Goal: Task Accomplishment & Management: Complete application form

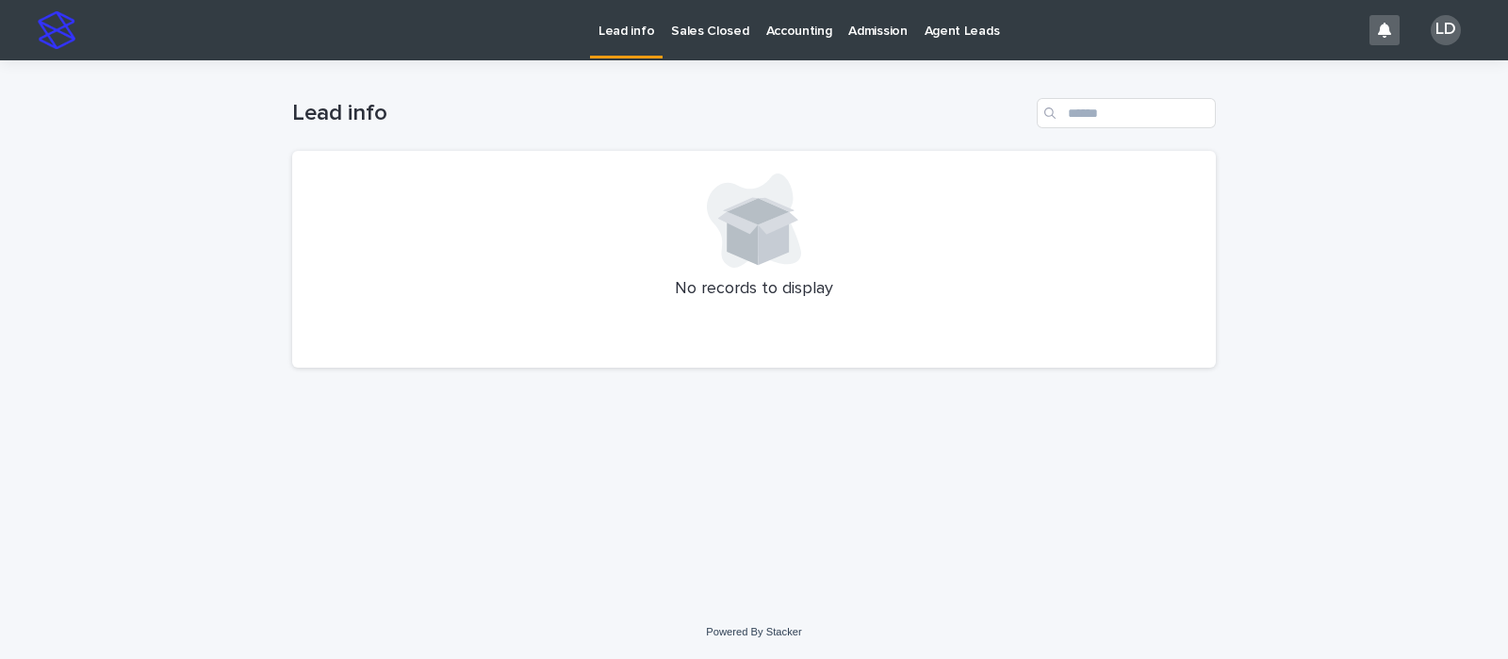
click at [688, 34] on p "Sales Closed" at bounding box center [709, 20] width 77 height 40
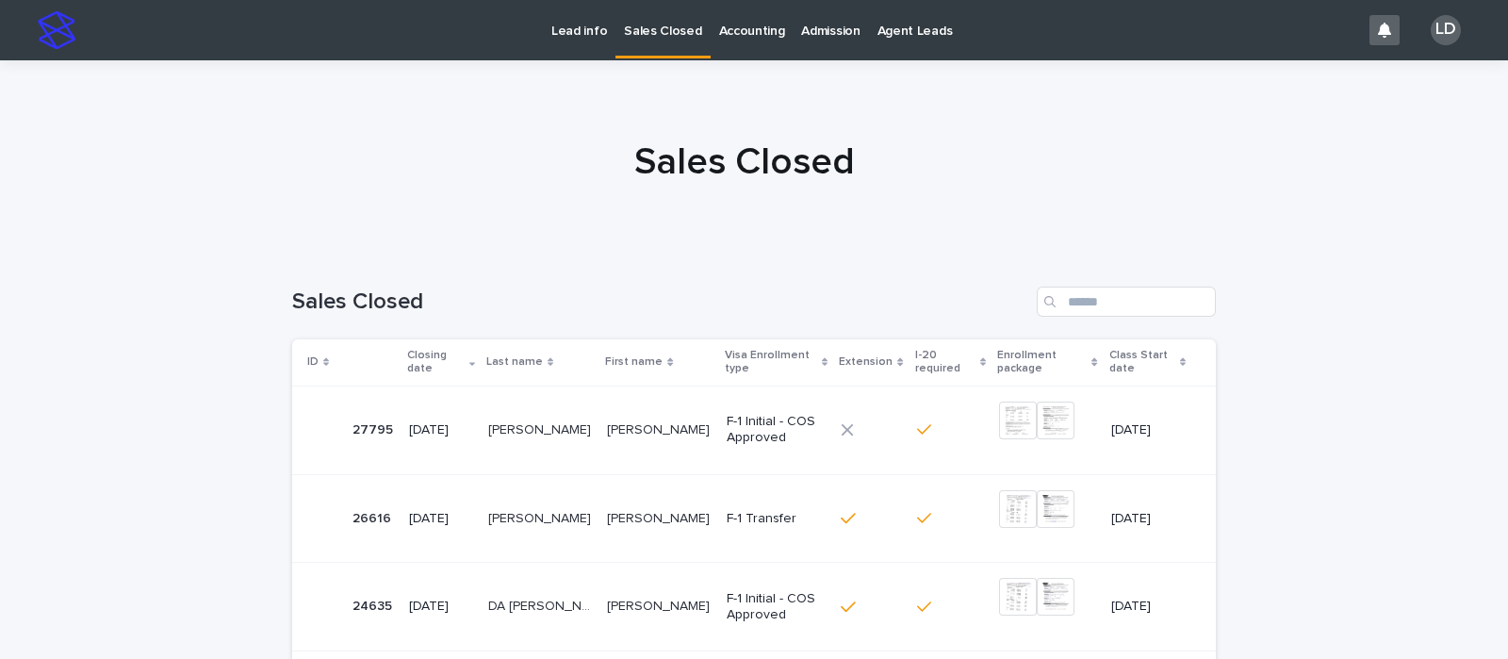
click at [584, 27] on p "Lead info" at bounding box center [579, 20] width 56 height 40
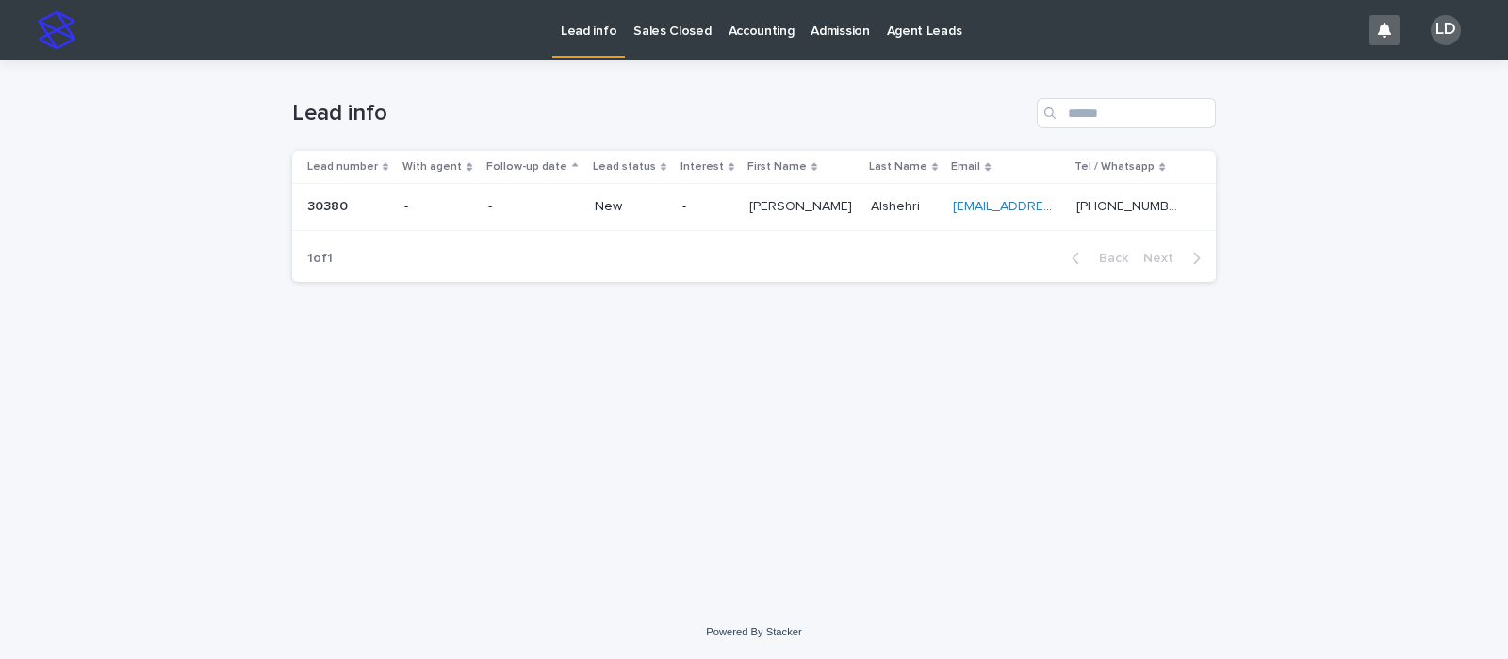
click at [609, 200] on p "New" at bounding box center [631, 207] width 73 height 16
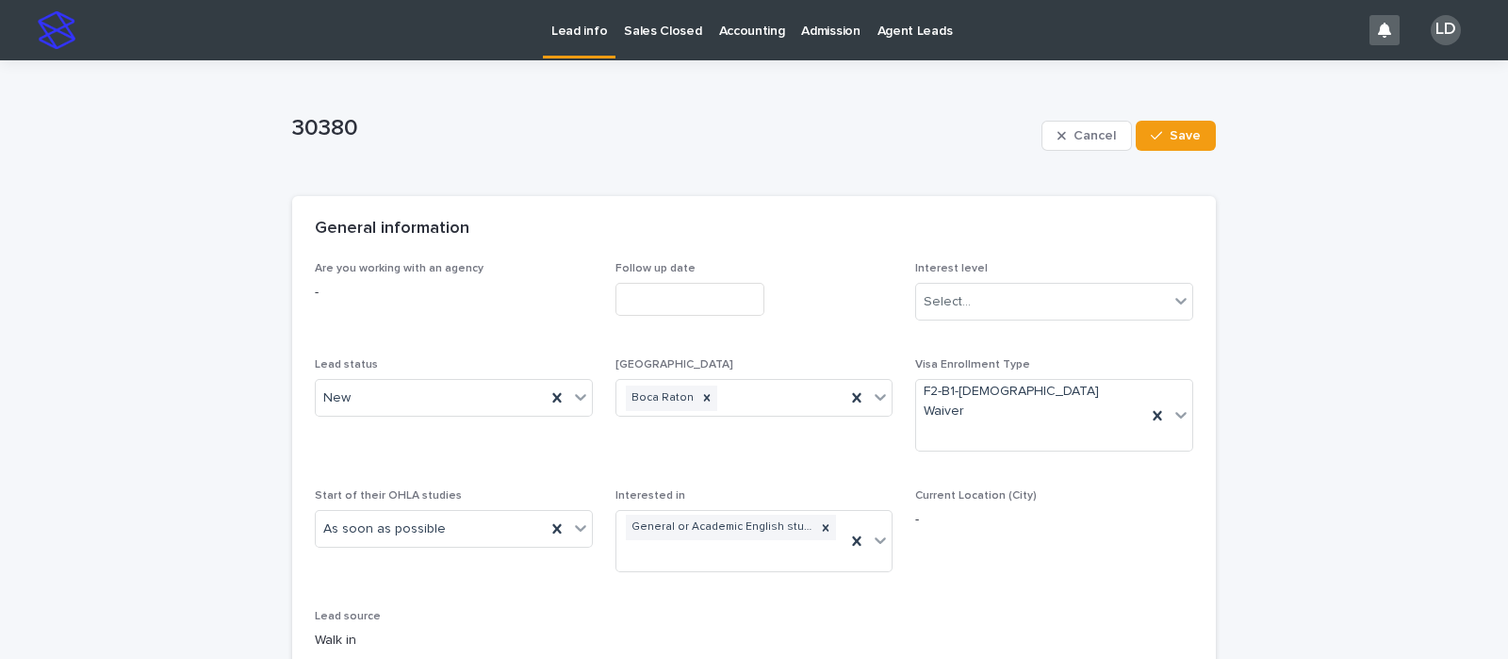
click at [643, 289] on input "text" at bounding box center [689, 299] width 149 height 33
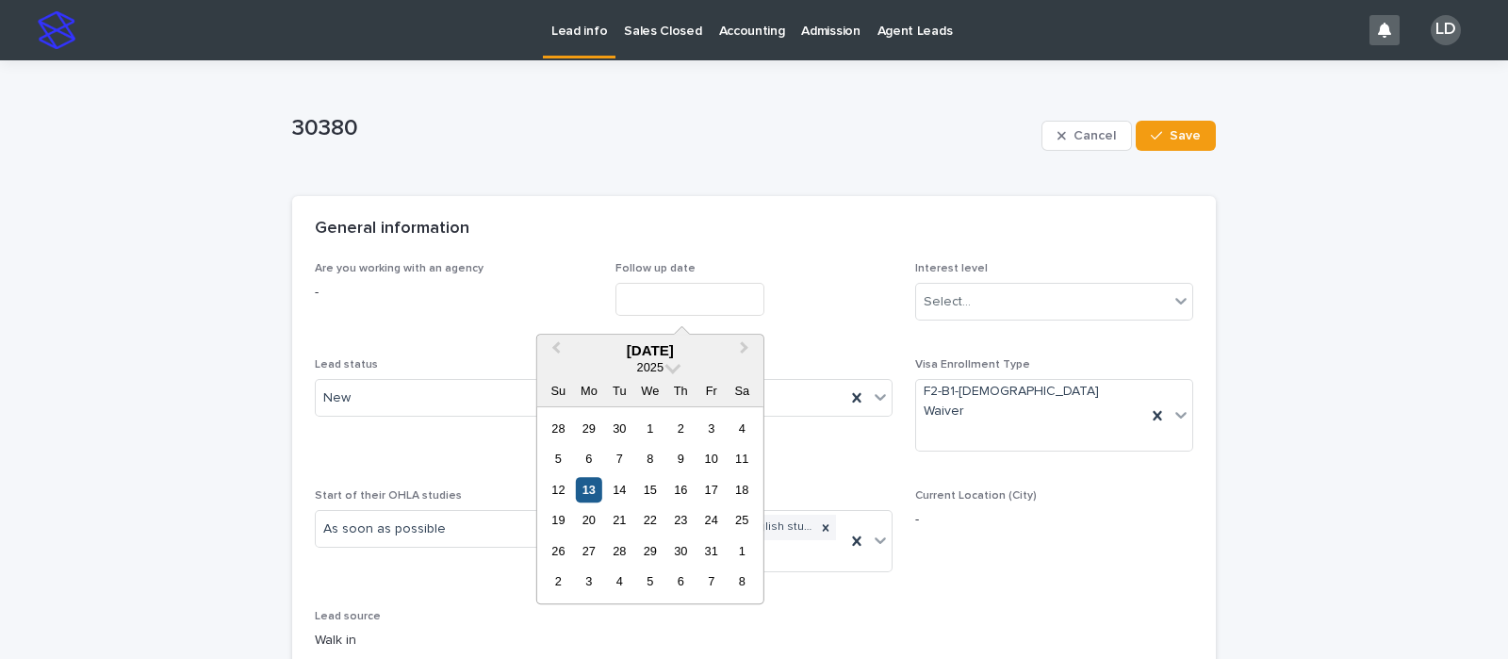
click at [591, 483] on div "13" at bounding box center [588, 489] width 25 height 25
type input "**********"
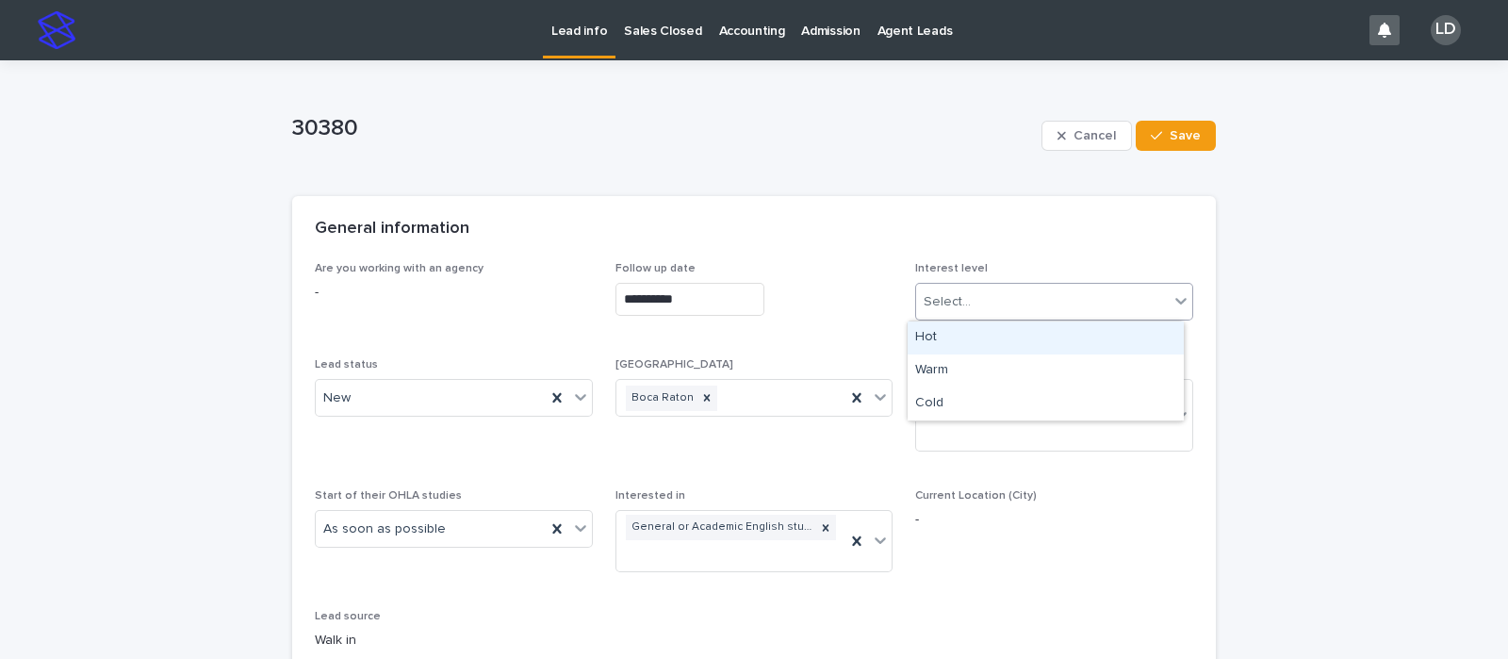
click at [981, 293] on div "Select..." at bounding box center [1042, 302] width 253 height 31
click at [926, 336] on div "Hot" at bounding box center [1046, 337] width 276 height 33
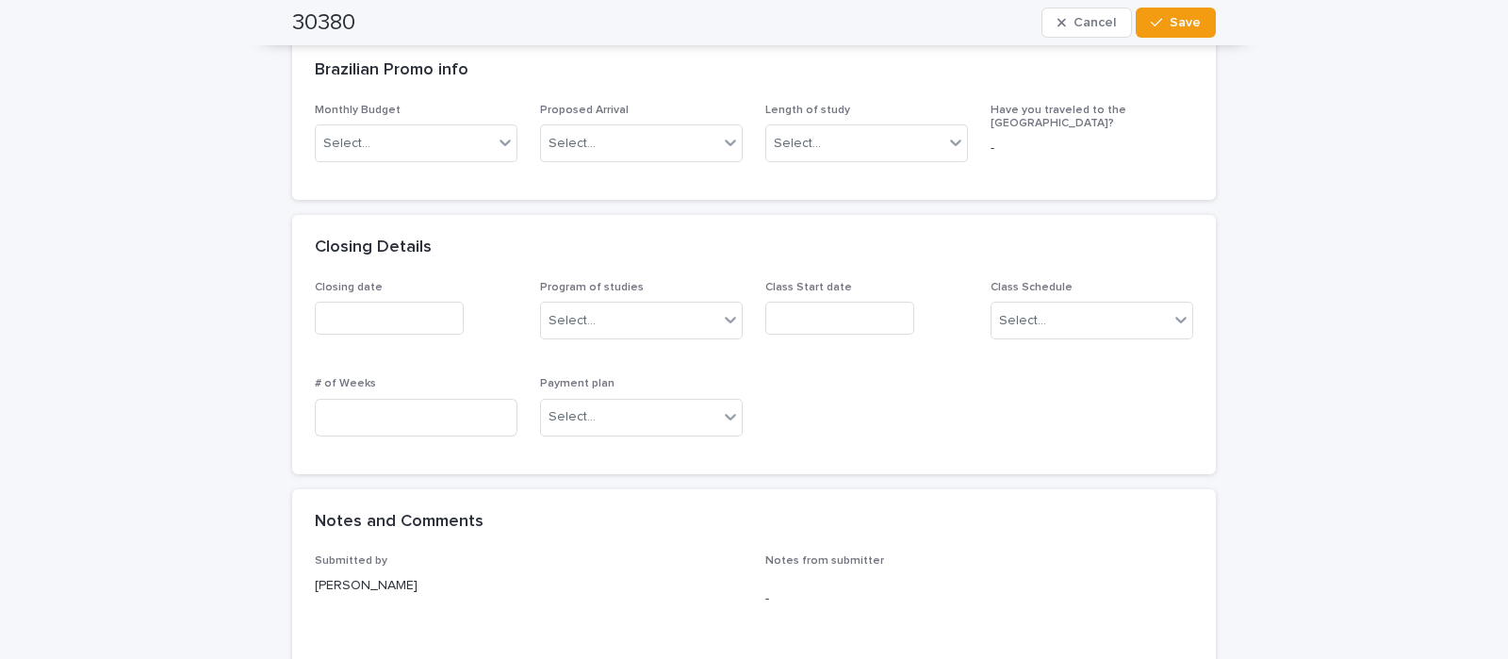
scroll to position [942, 0]
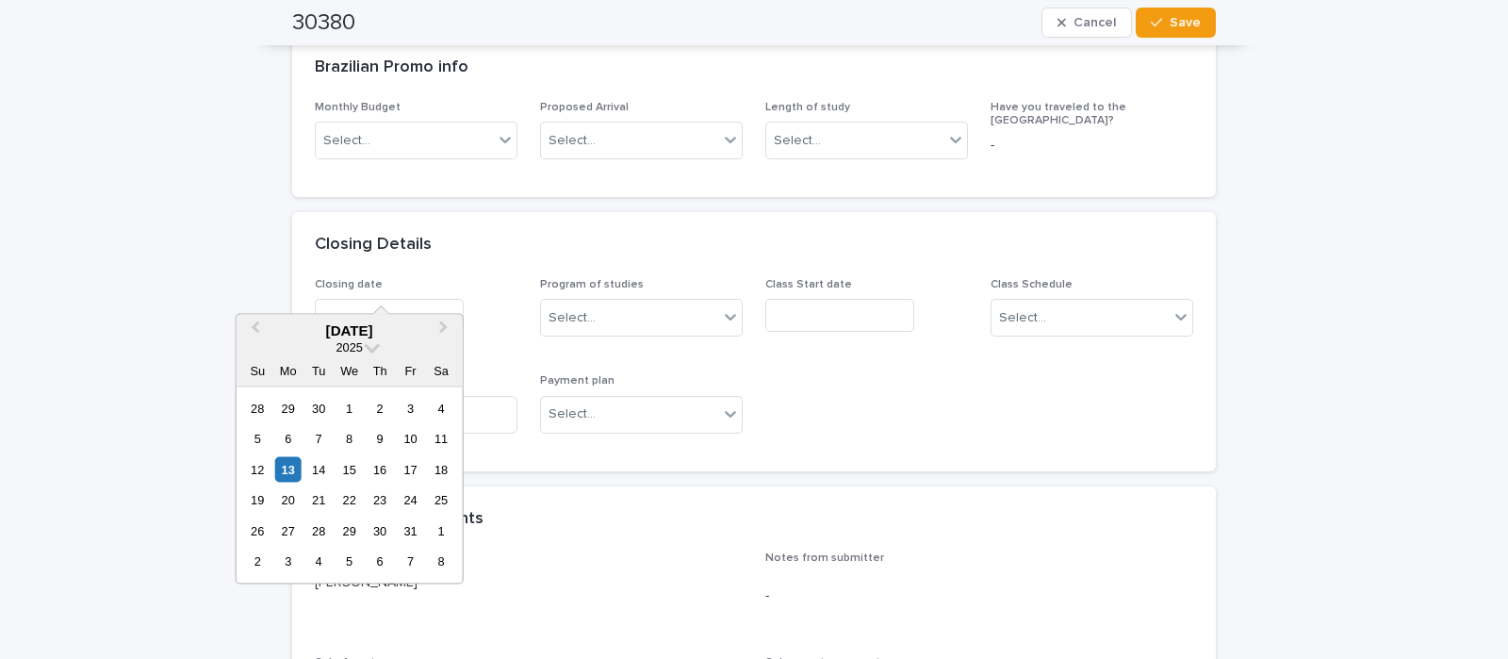
click at [362, 299] on input "text" at bounding box center [389, 315] width 149 height 33
click at [283, 468] on div "13" at bounding box center [287, 468] width 25 height 25
type input "**********"
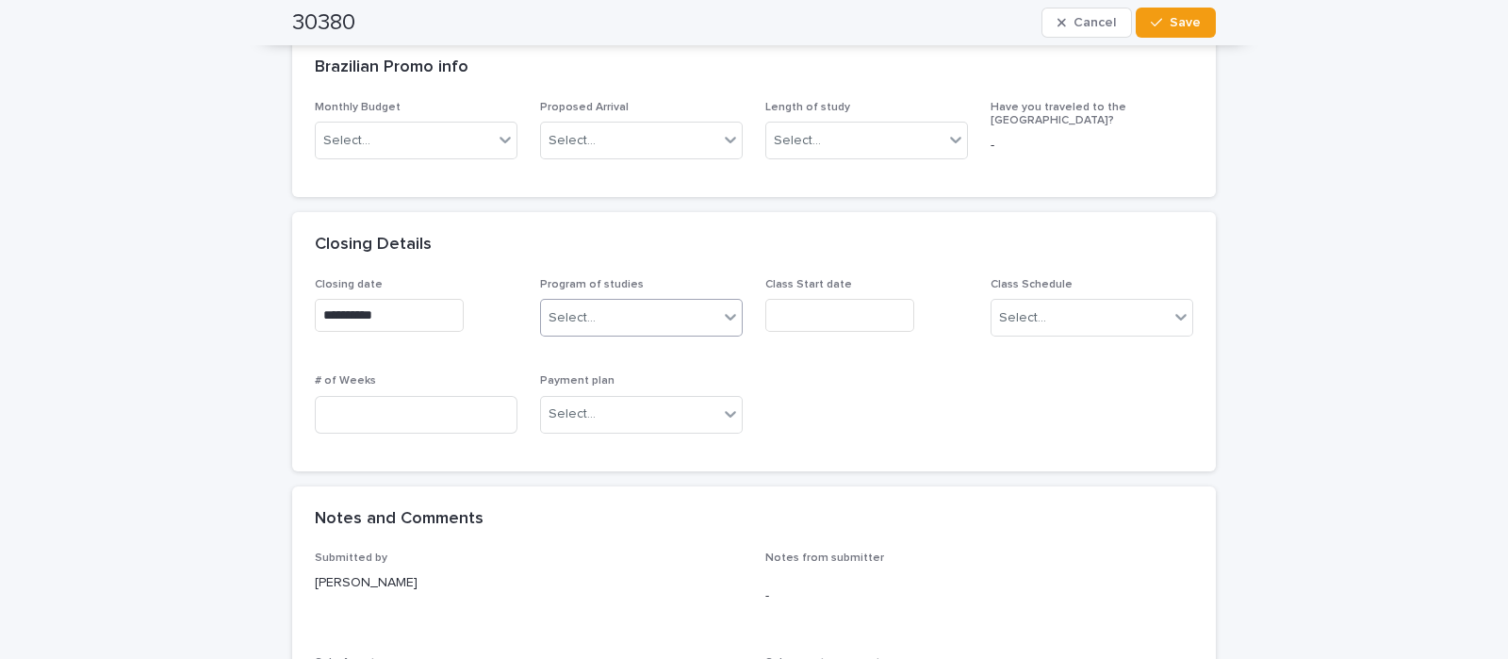
click at [598, 303] on div "Select..." at bounding box center [629, 318] width 177 height 31
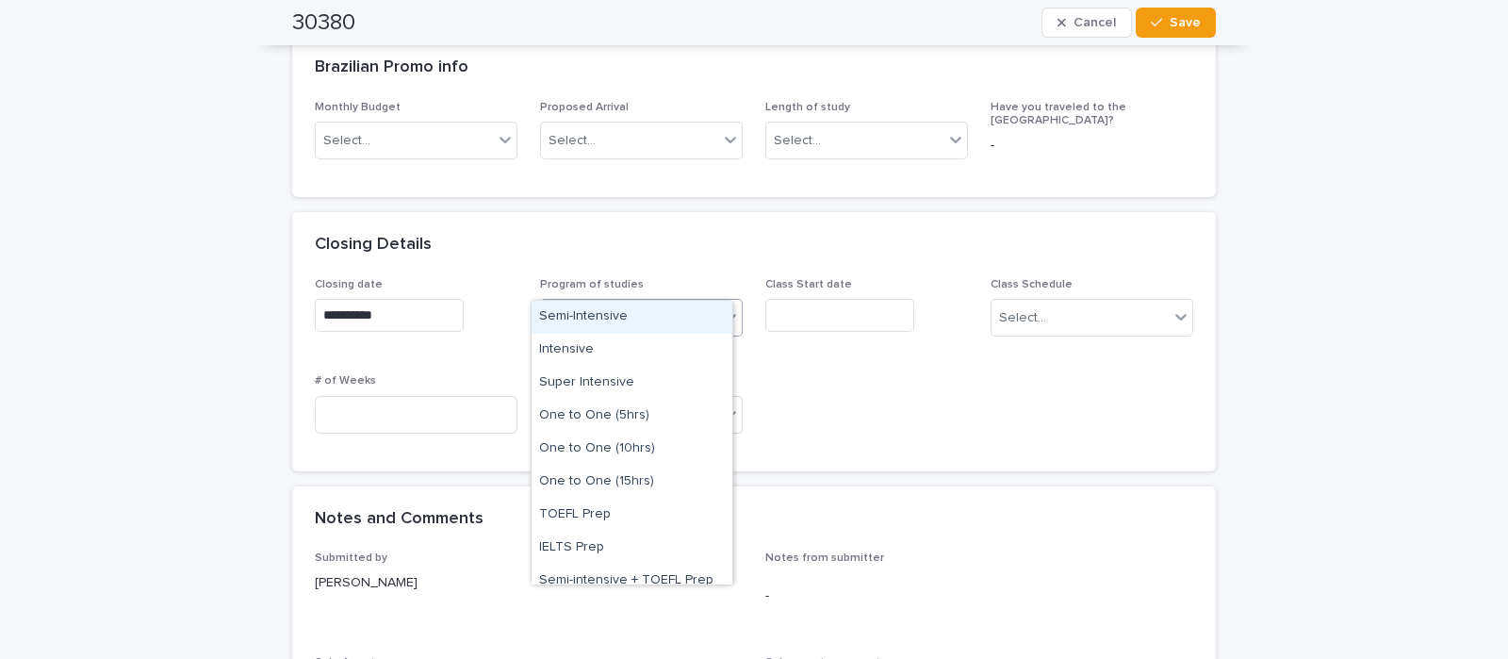
click at [604, 311] on div "Semi-Intensive" at bounding box center [632, 317] width 201 height 33
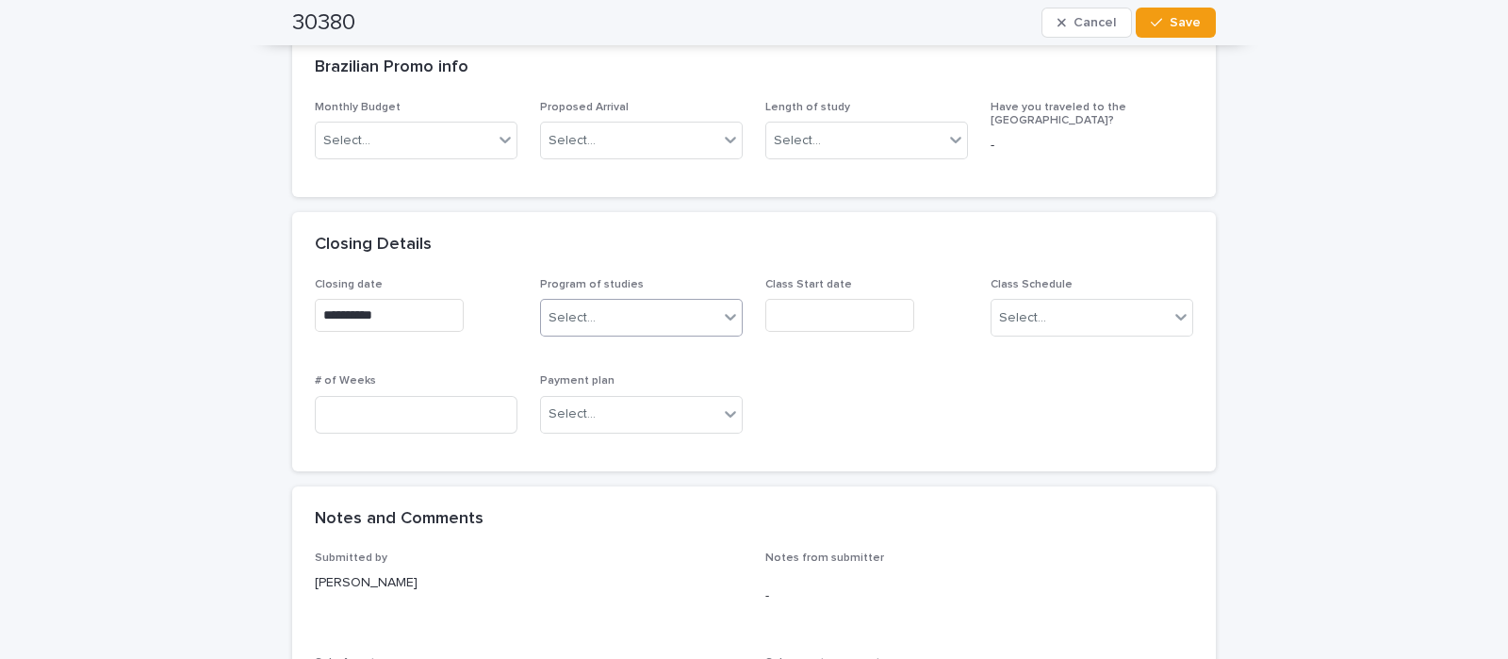
click at [798, 299] on input "text" at bounding box center [839, 315] width 149 height 33
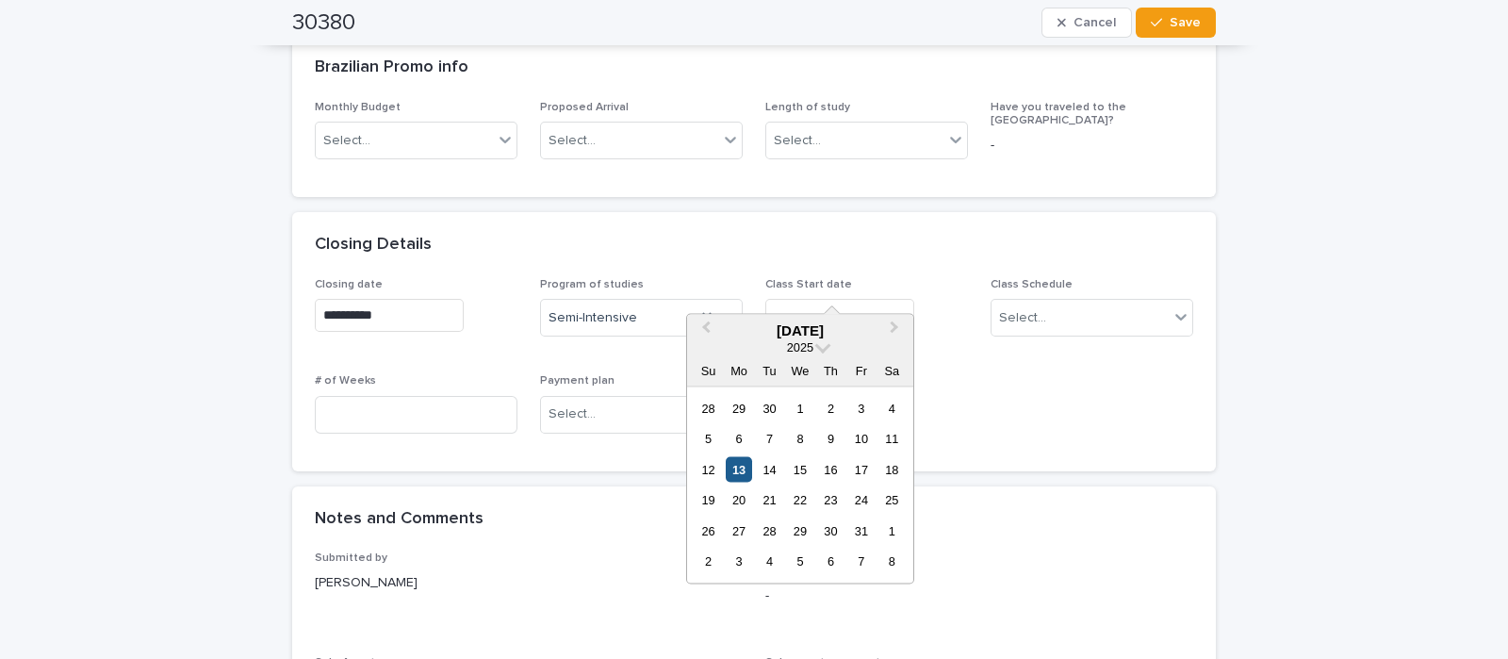
click at [736, 466] on div "13" at bounding box center [738, 468] width 25 height 25
type input "**********"
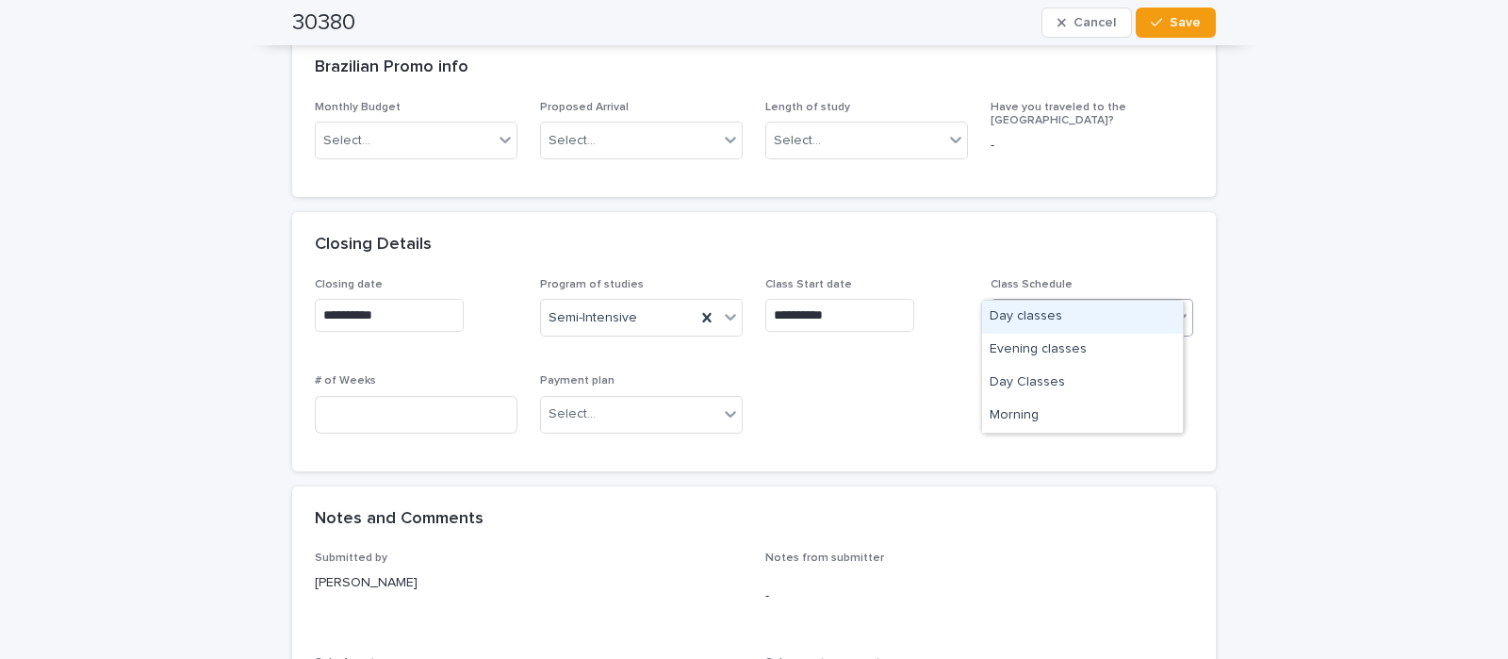
click at [1046, 303] on div "Select..." at bounding box center [1079, 318] width 177 height 31
click at [1045, 350] on div "Evening classes" at bounding box center [1082, 350] width 201 height 33
click at [379, 396] on input at bounding box center [416, 415] width 203 height 38
type input "**"
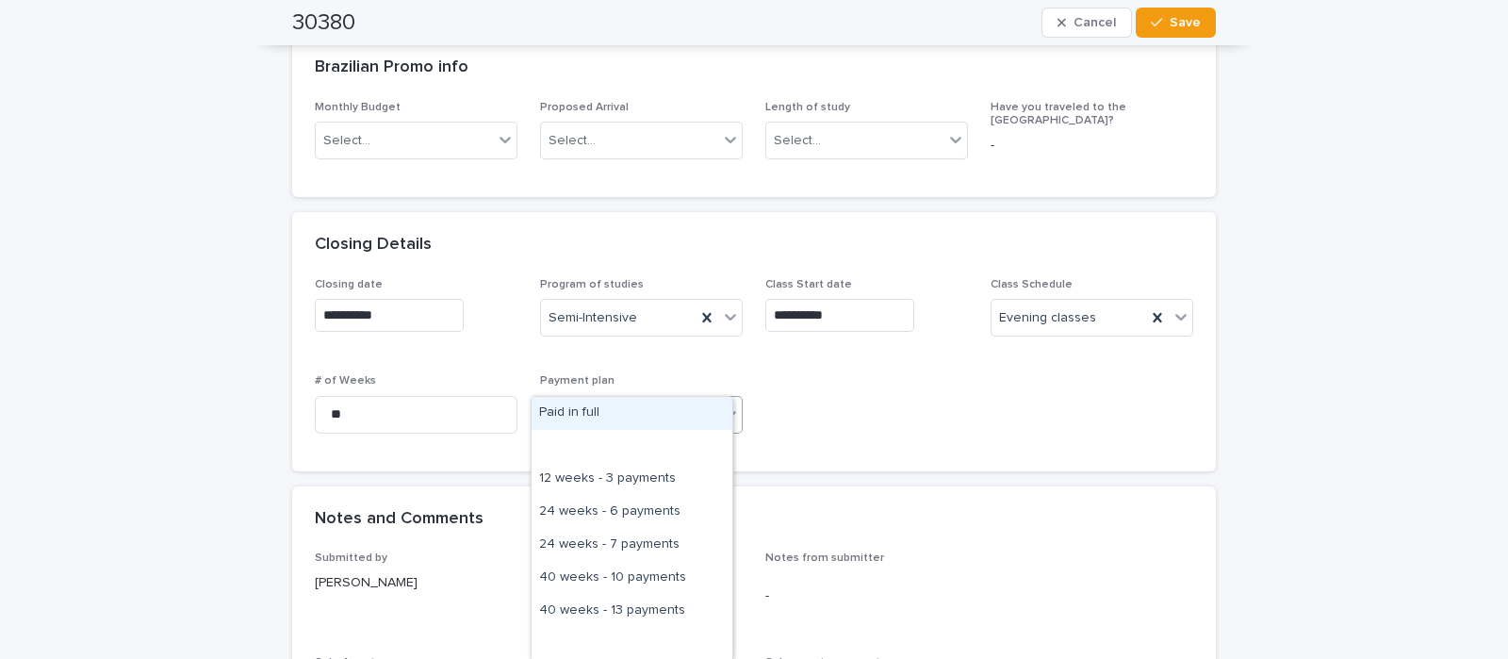
click at [598, 399] on div "Select..." at bounding box center [629, 414] width 177 height 31
click at [585, 411] on div "Paid in full" at bounding box center [632, 413] width 201 height 33
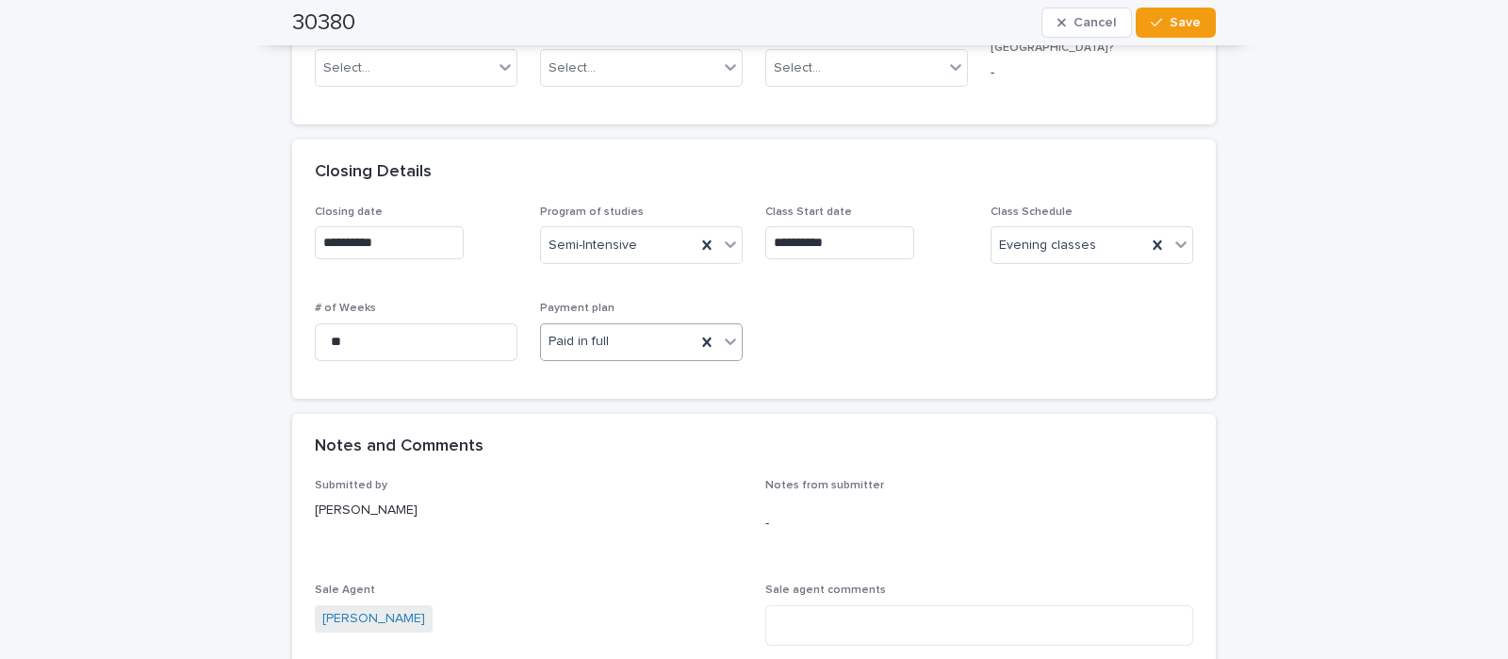
scroll to position [978, 0]
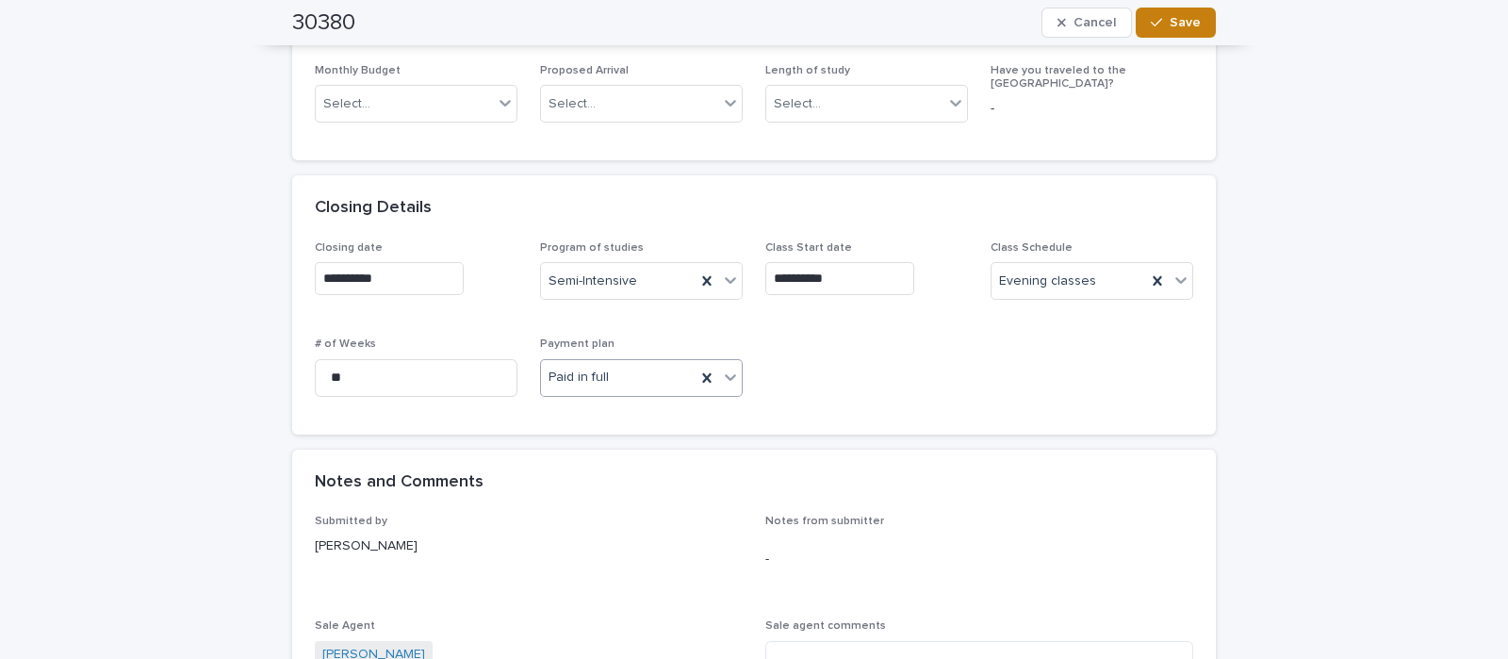
click at [1152, 32] on button "Save" at bounding box center [1176, 23] width 80 height 30
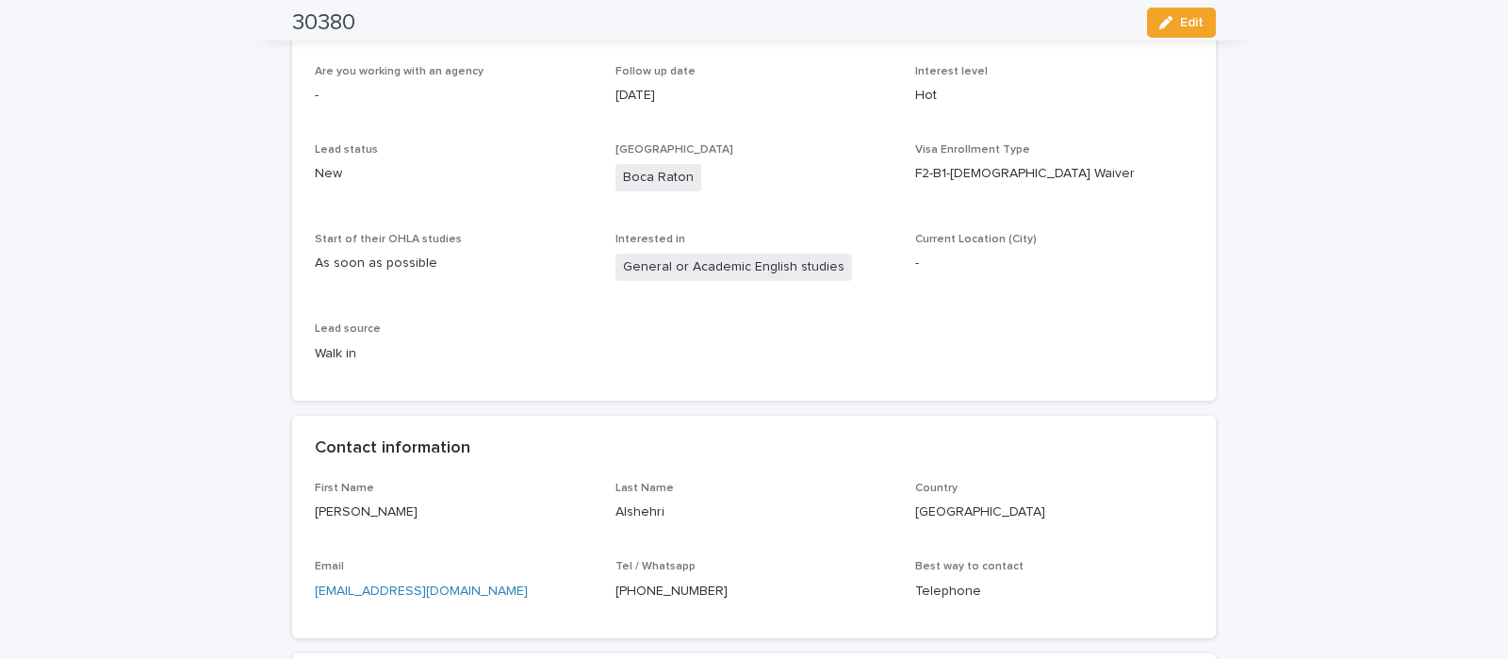
scroll to position [0, 0]
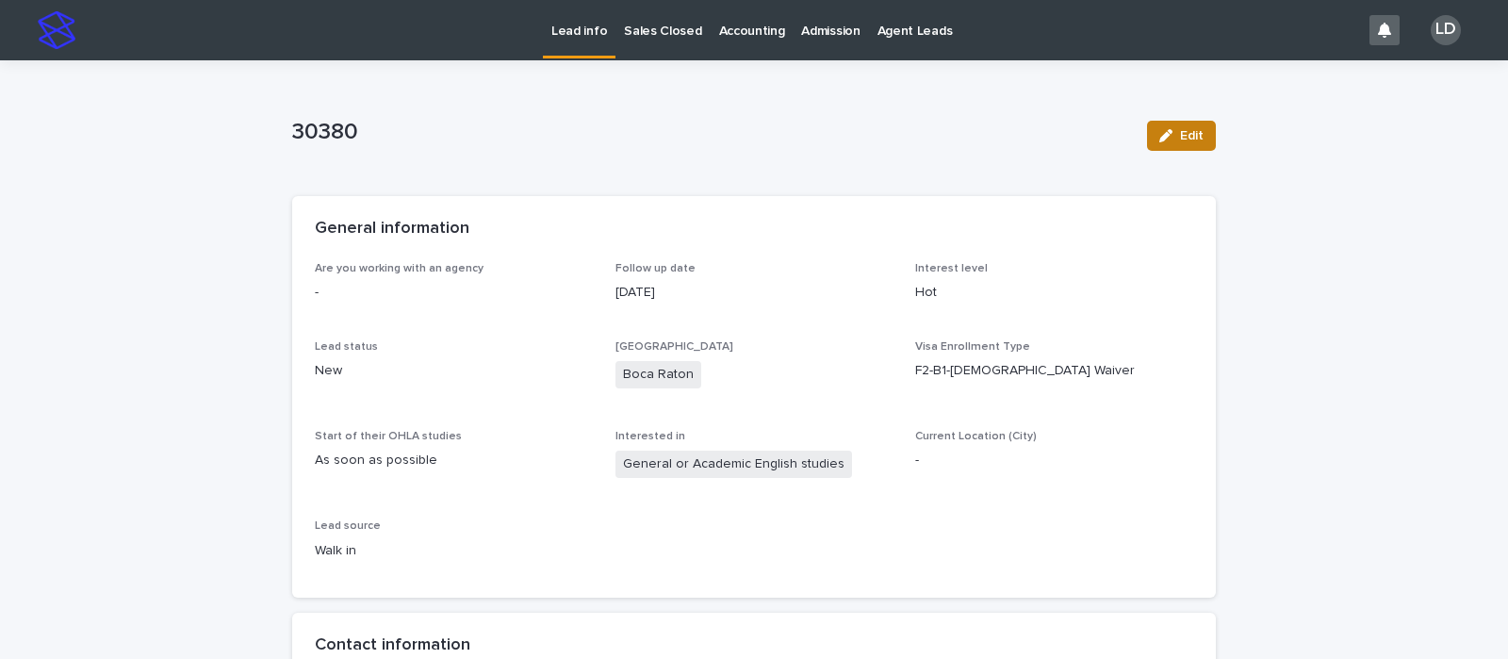
click at [1183, 123] on button "Edit" at bounding box center [1181, 136] width 69 height 30
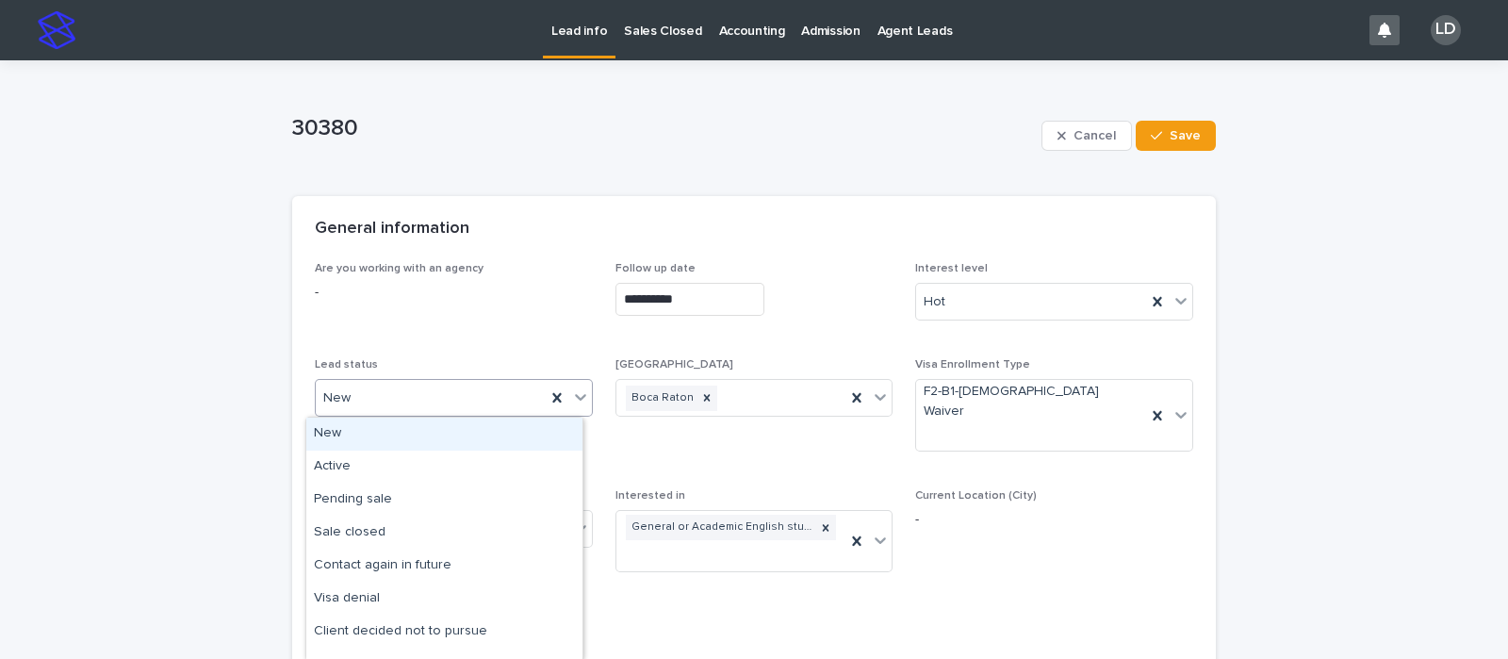
click at [571, 393] on icon at bounding box center [580, 396] width 19 height 19
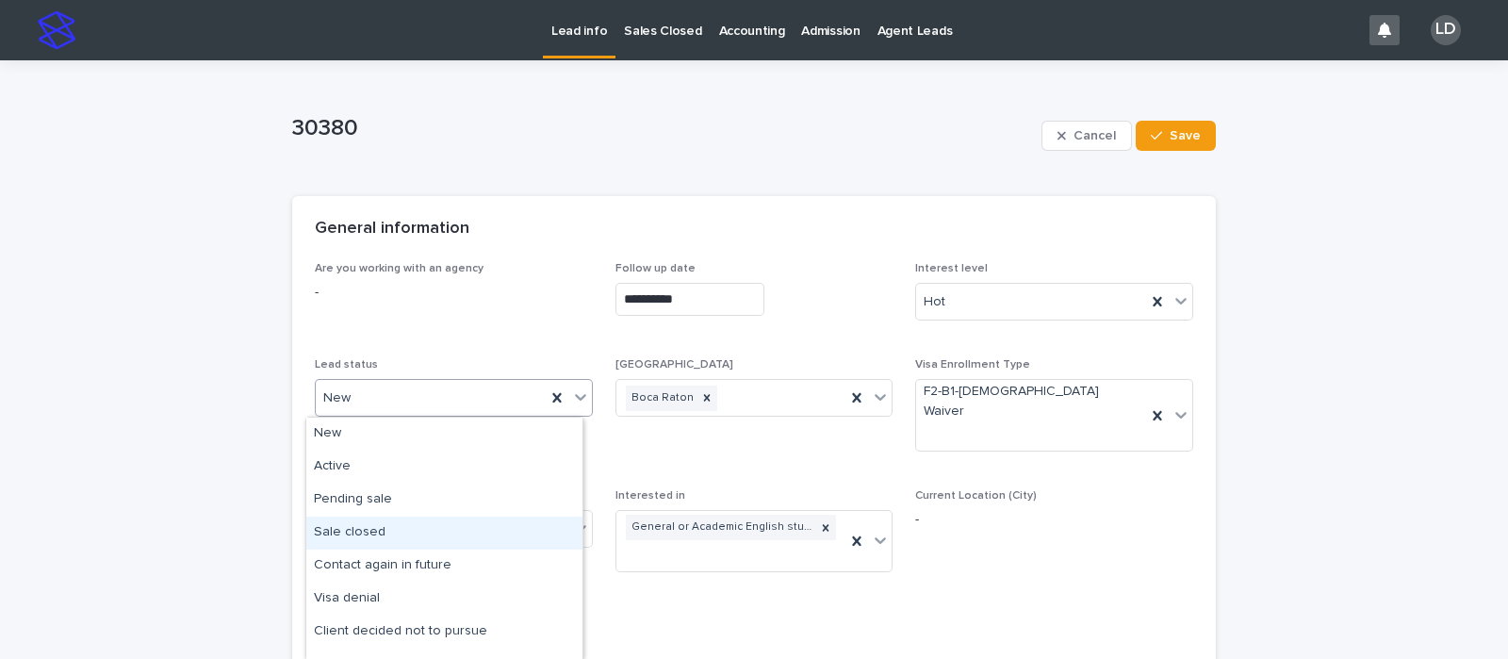
click at [449, 530] on div "Sale closed" at bounding box center [444, 532] width 276 height 33
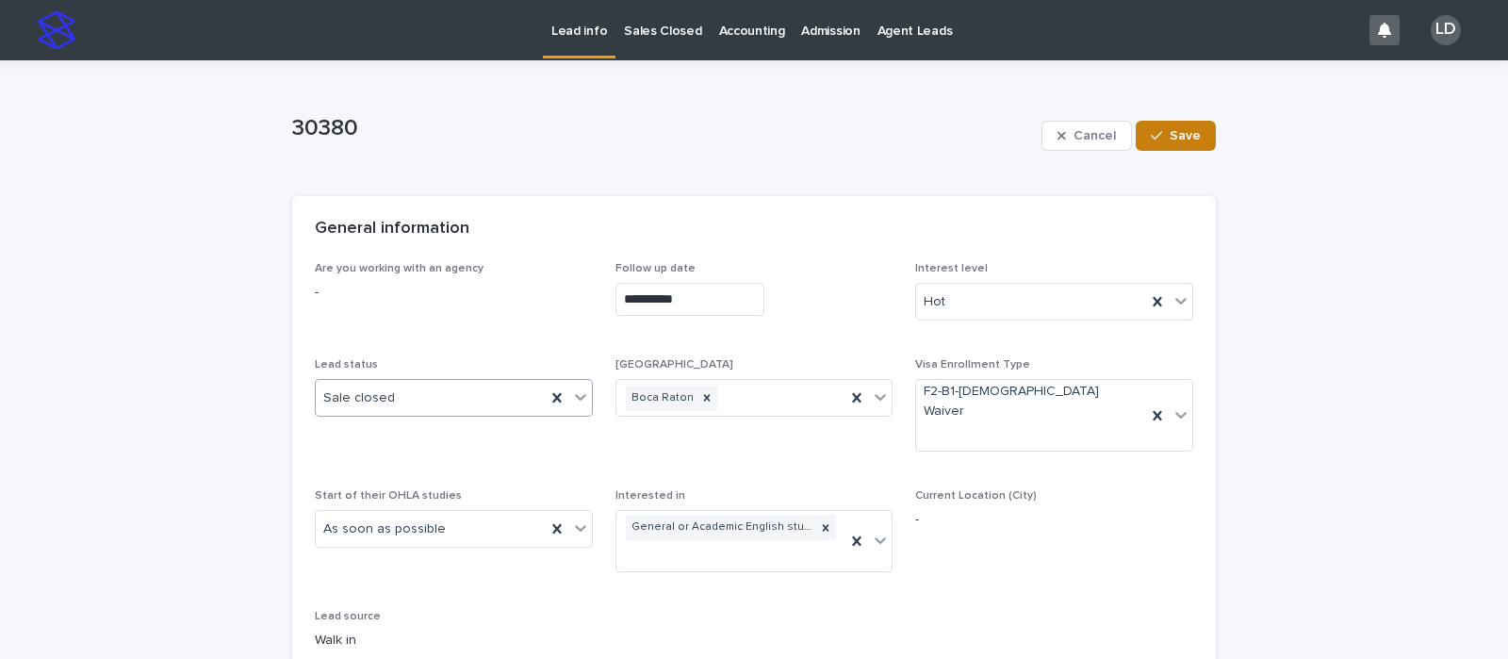
click at [1175, 122] on button "Save" at bounding box center [1176, 136] width 80 height 30
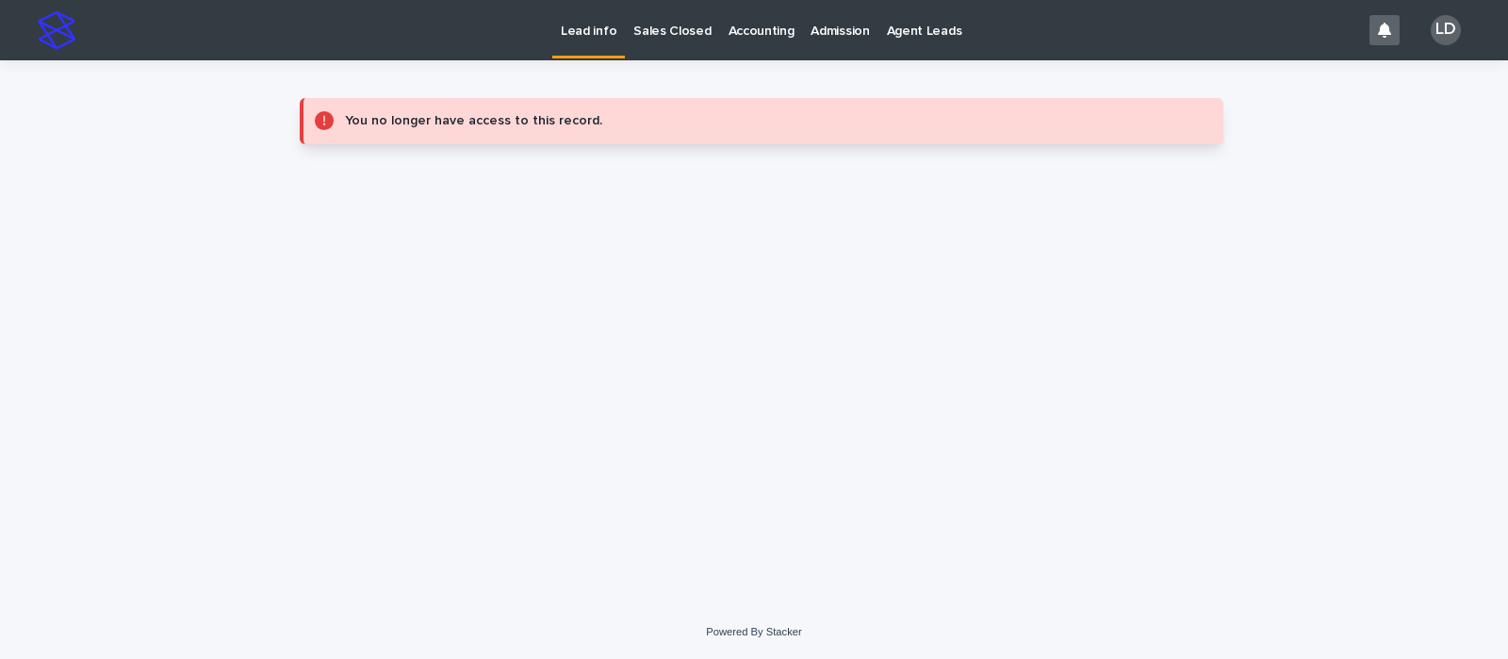
click at [637, 28] on p "Sales Closed" at bounding box center [671, 20] width 77 height 40
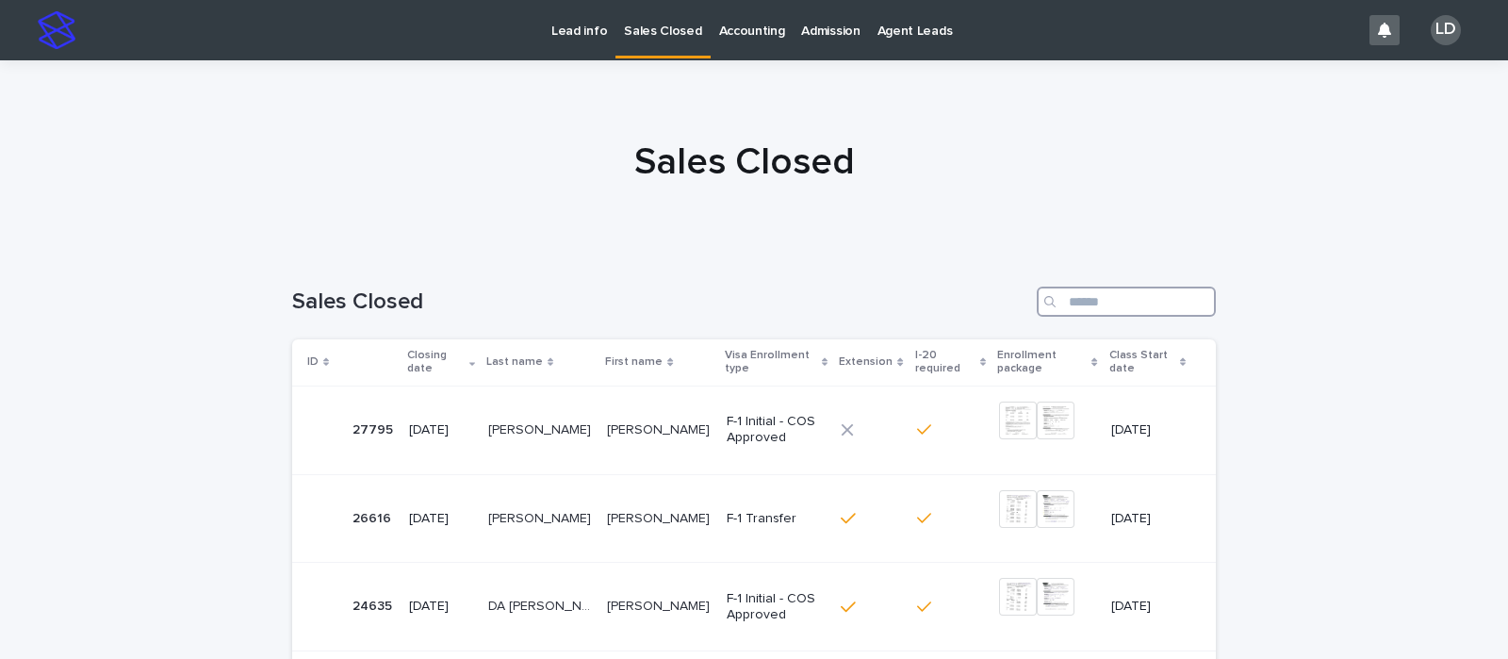
click at [1061, 306] on input "Search" at bounding box center [1126, 302] width 179 height 30
type input "*****"
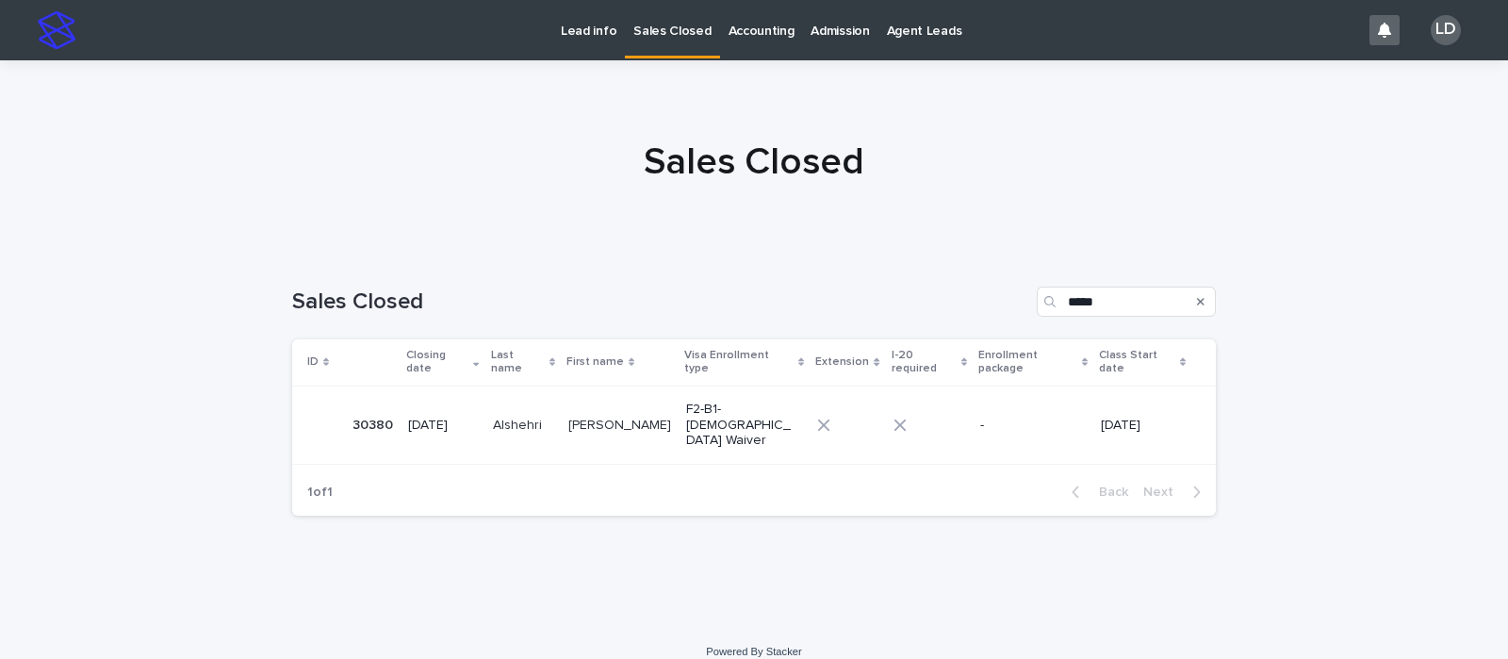
click at [576, 414] on p "Malak Abdullah" at bounding box center [621, 424] width 106 height 20
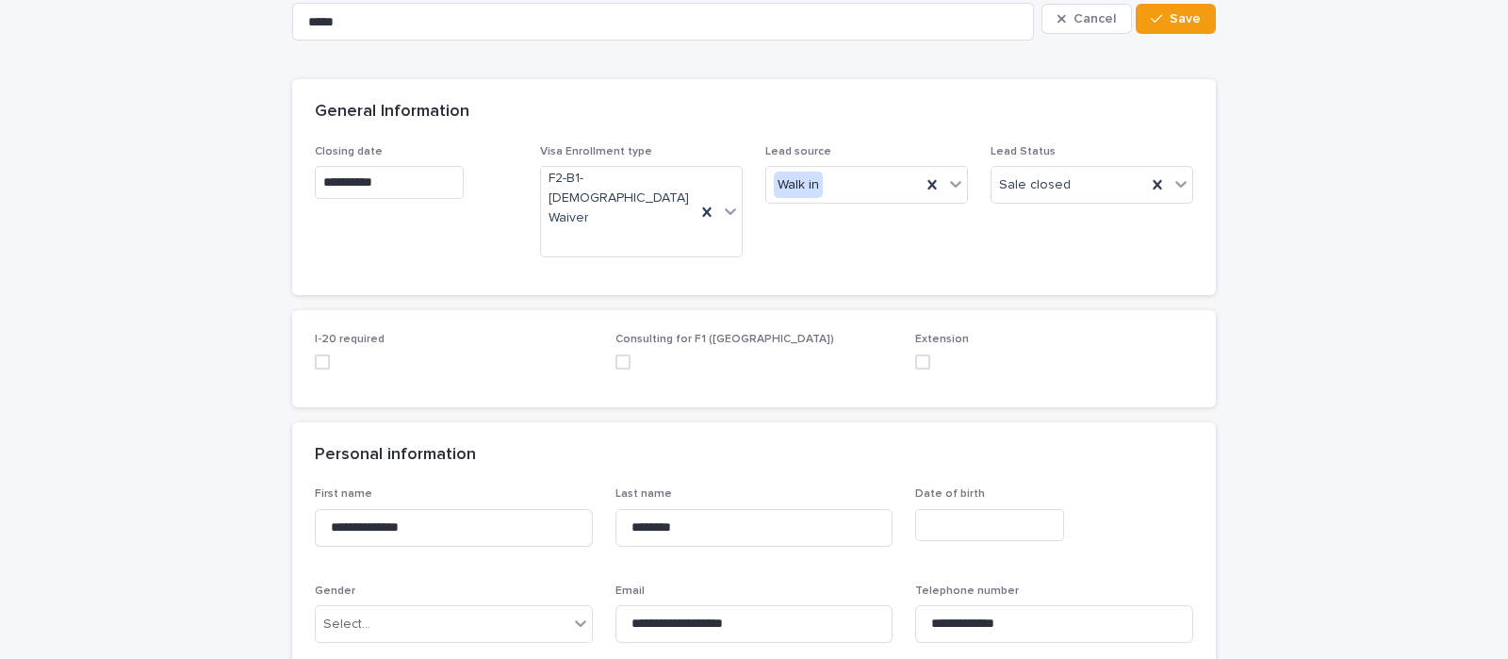
scroll to position [235, 0]
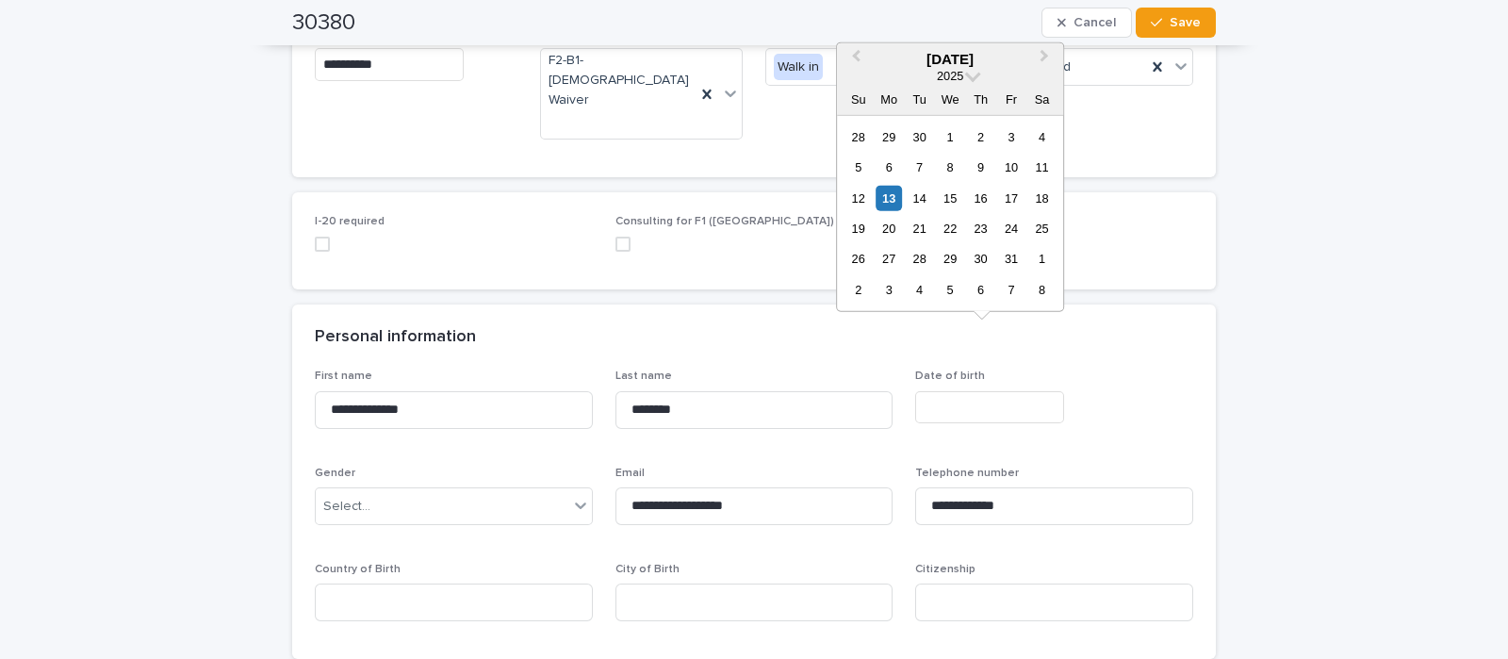
click at [966, 391] on input "text" at bounding box center [989, 407] width 149 height 33
type input "**********"
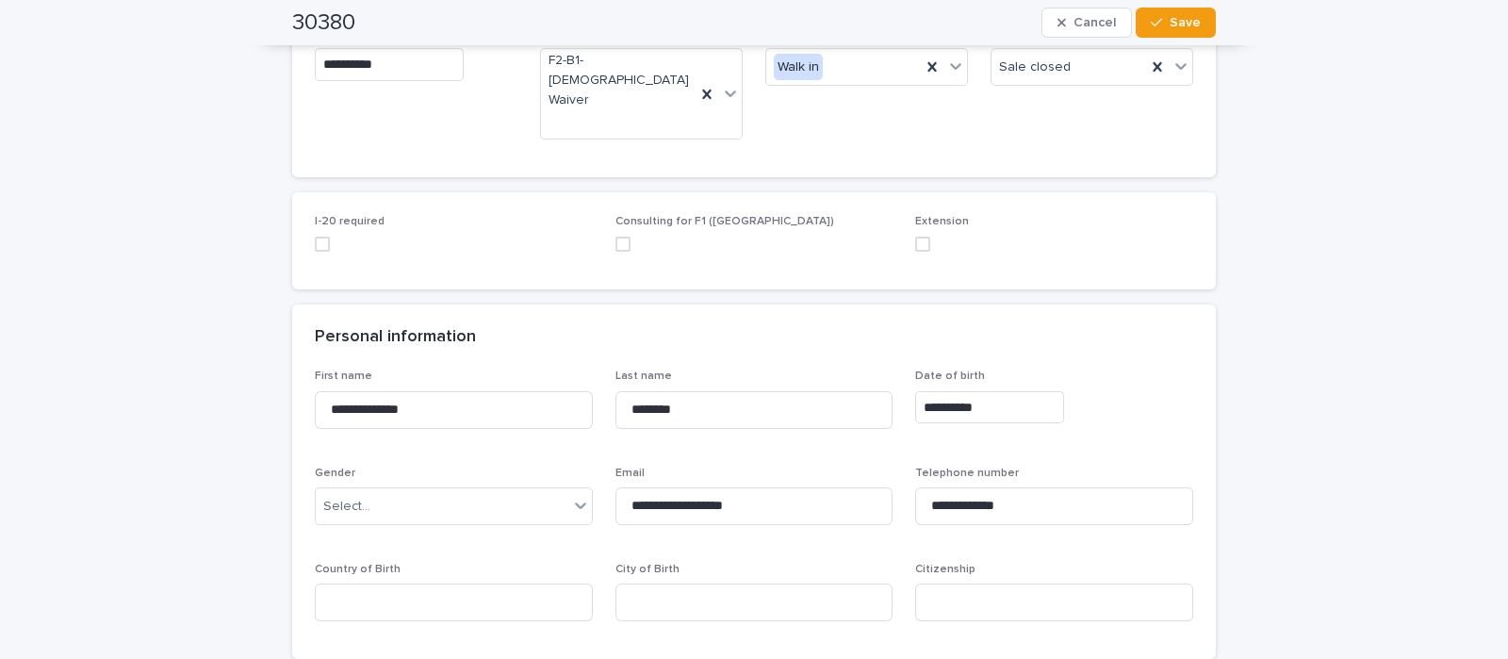
click at [1094, 391] on div "**********" at bounding box center [1054, 407] width 278 height 33
click at [480, 491] on div "Select..." at bounding box center [442, 506] width 253 height 31
click at [436, 485] on div "Female" at bounding box center [444, 486] width 276 height 33
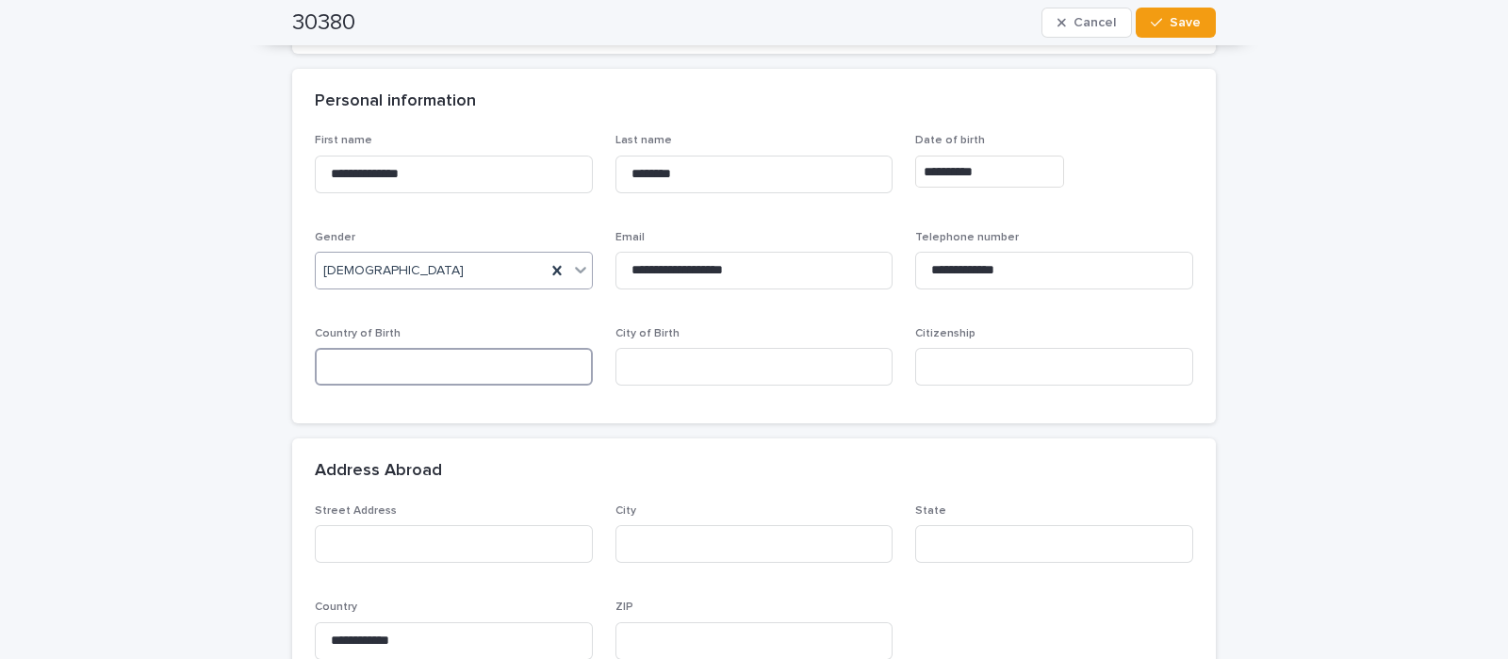
click at [433, 348] on input at bounding box center [454, 367] width 278 height 38
type input "**********"
click at [648, 348] on input at bounding box center [754, 367] width 278 height 38
type input "*****"
click at [1038, 348] on input at bounding box center [1054, 367] width 278 height 38
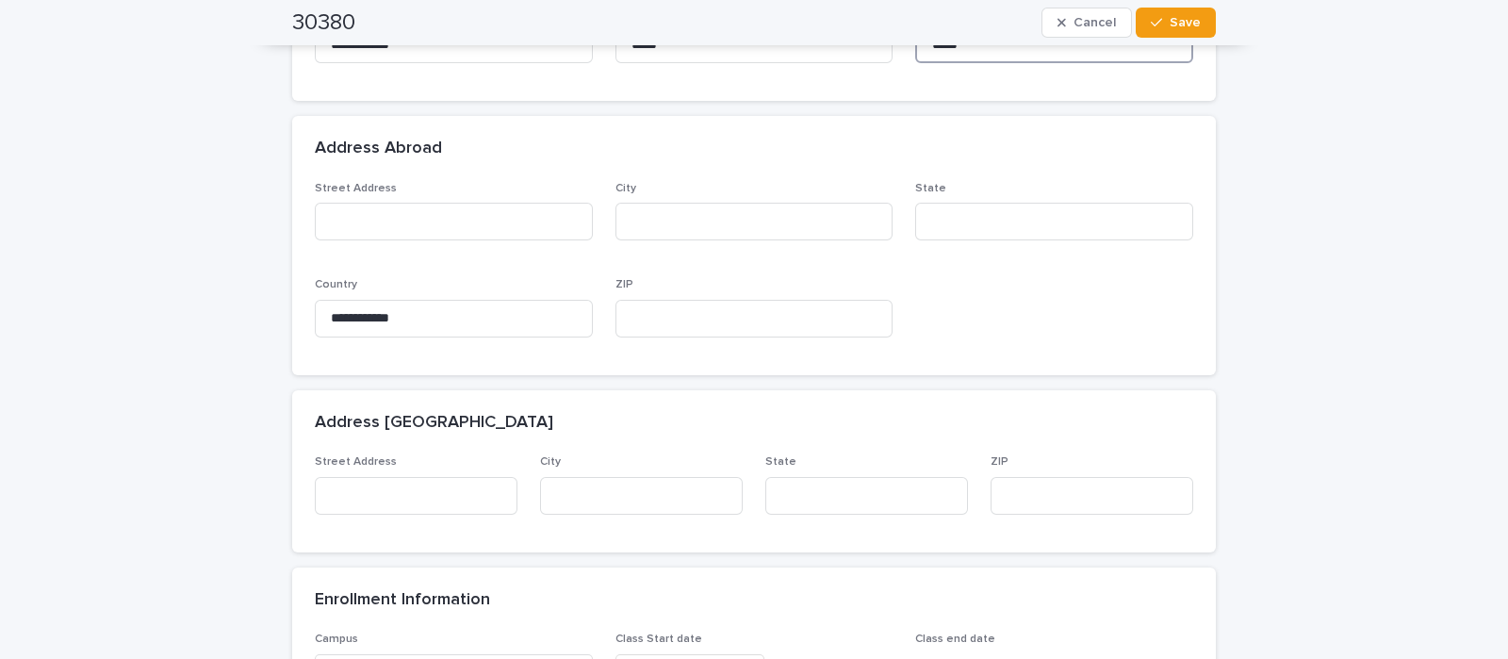
scroll to position [824, 0]
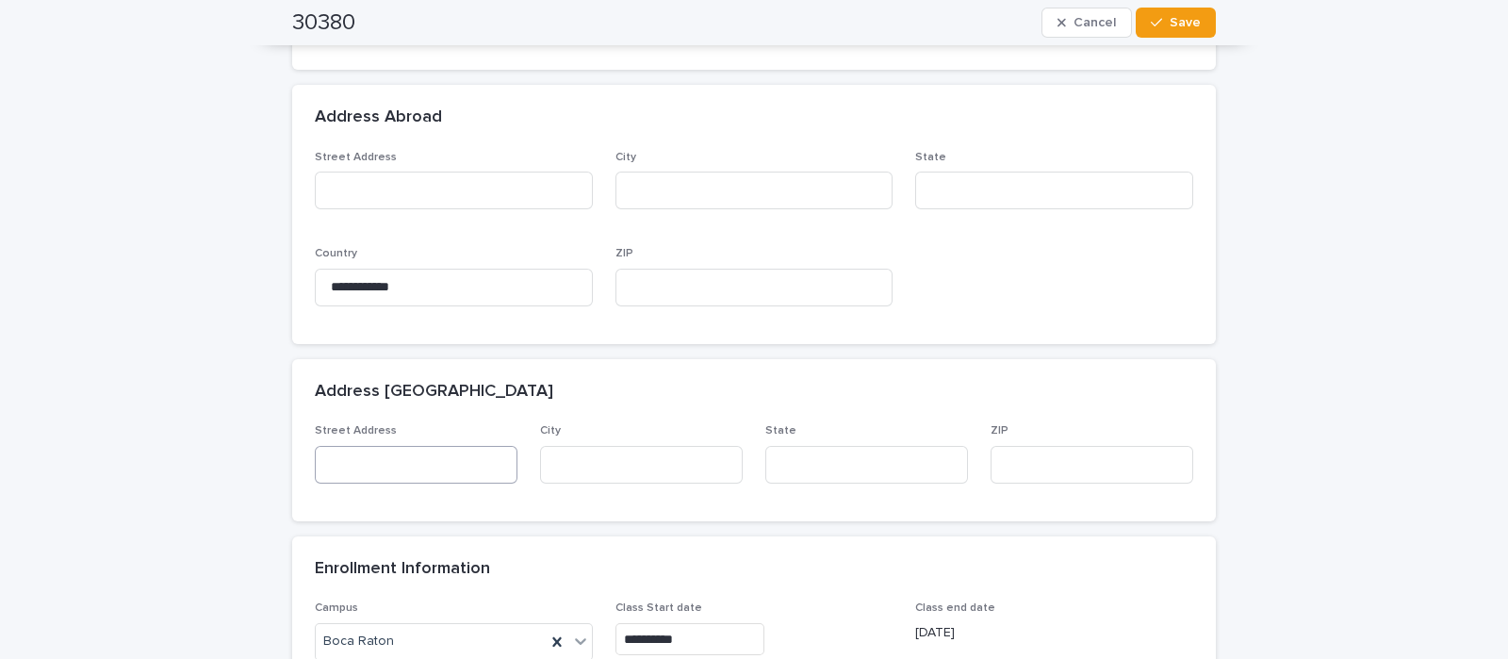
type input "*****"
click at [413, 446] on input at bounding box center [416, 465] width 203 height 38
type input "**********"
click at [605, 446] on input at bounding box center [641, 465] width 203 height 38
type input "**********"
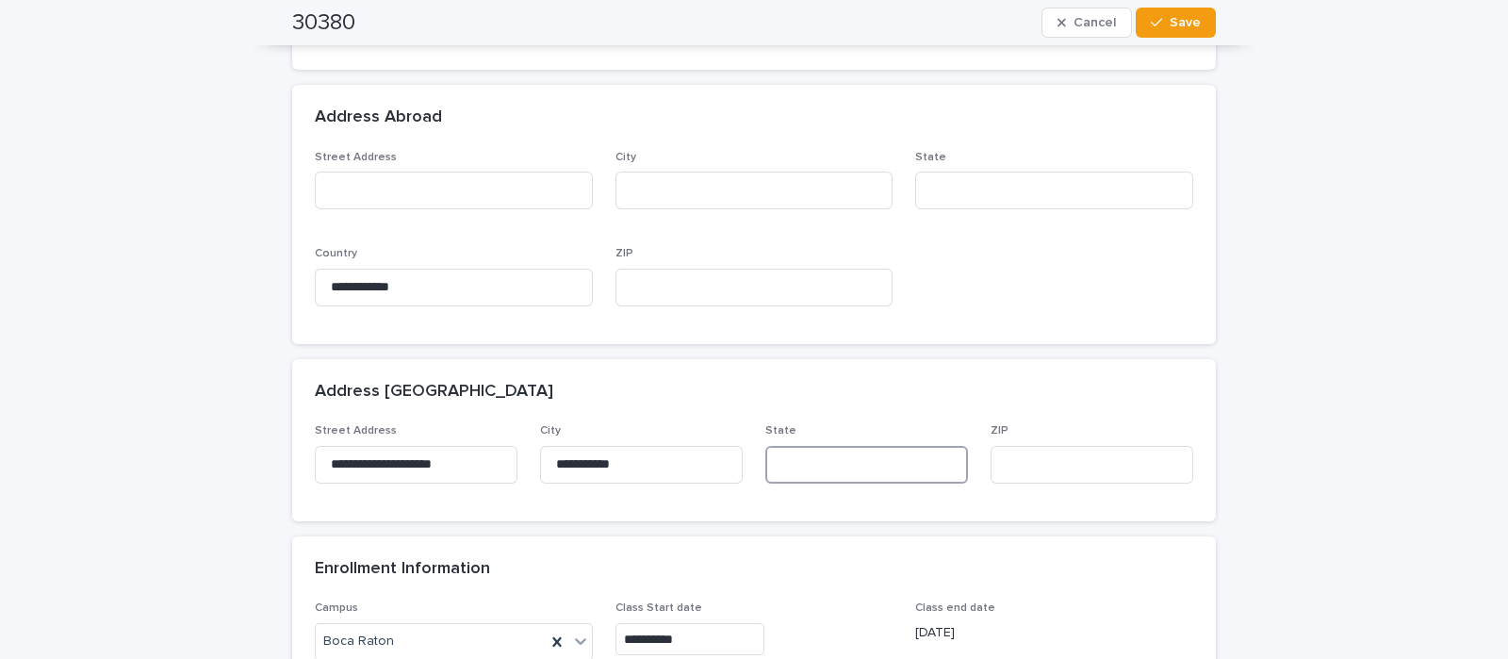
click at [836, 446] on input at bounding box center [866, 465] width 203 height 38
type input "**"
click at [1039, 446] on input at bounding box center [1092, 465] width 203 height 38
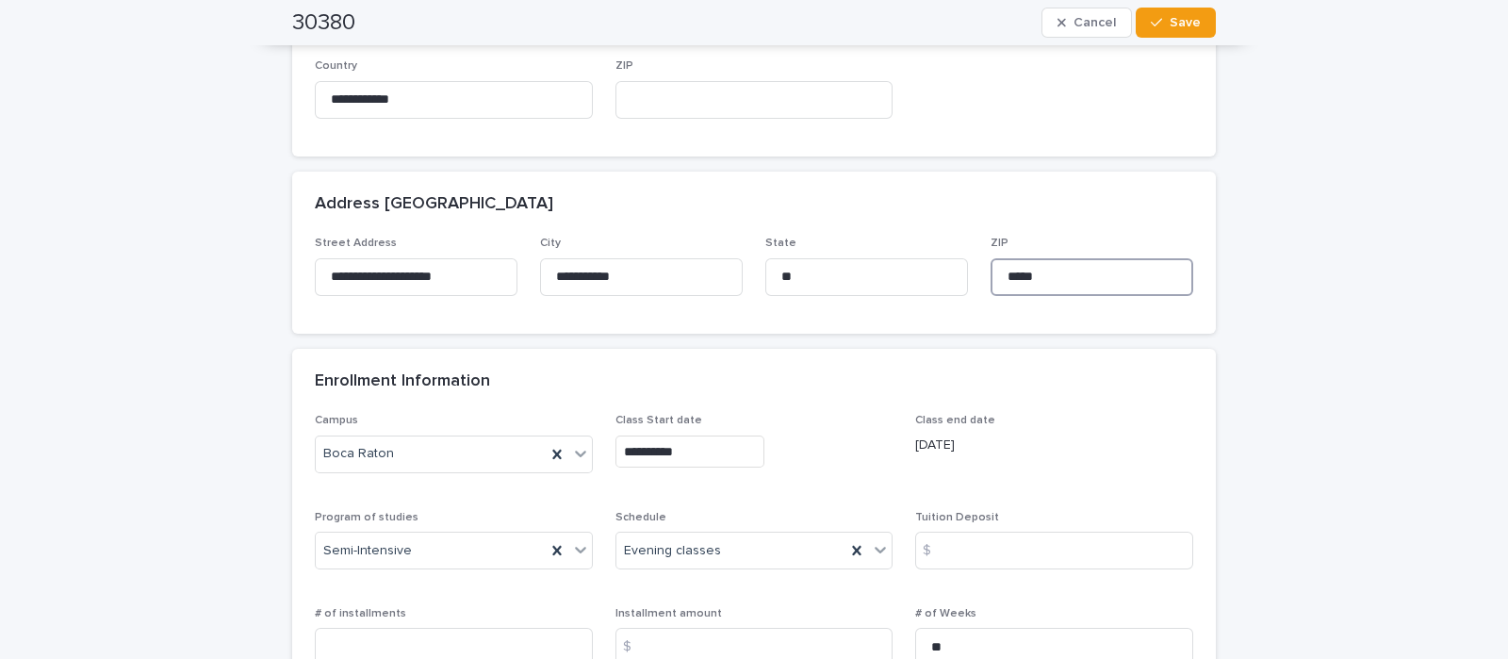
scroll to position [1060, 0]
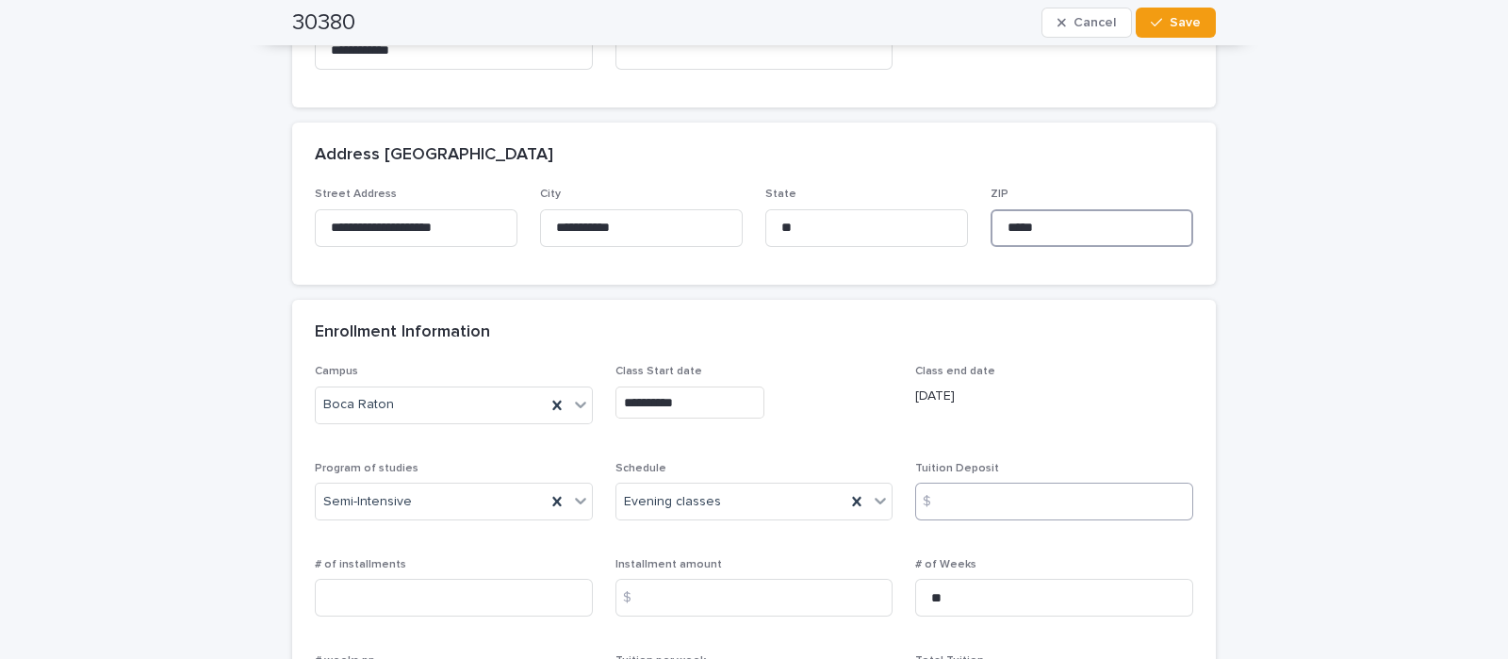
type input "*****"
click at [990, 483] on input at bounding box center [1054, 502] width 278 height 38
type input "*"
click at [467, 579] on input at bounding box center [454, 598] width 278 height 38
type input "*"
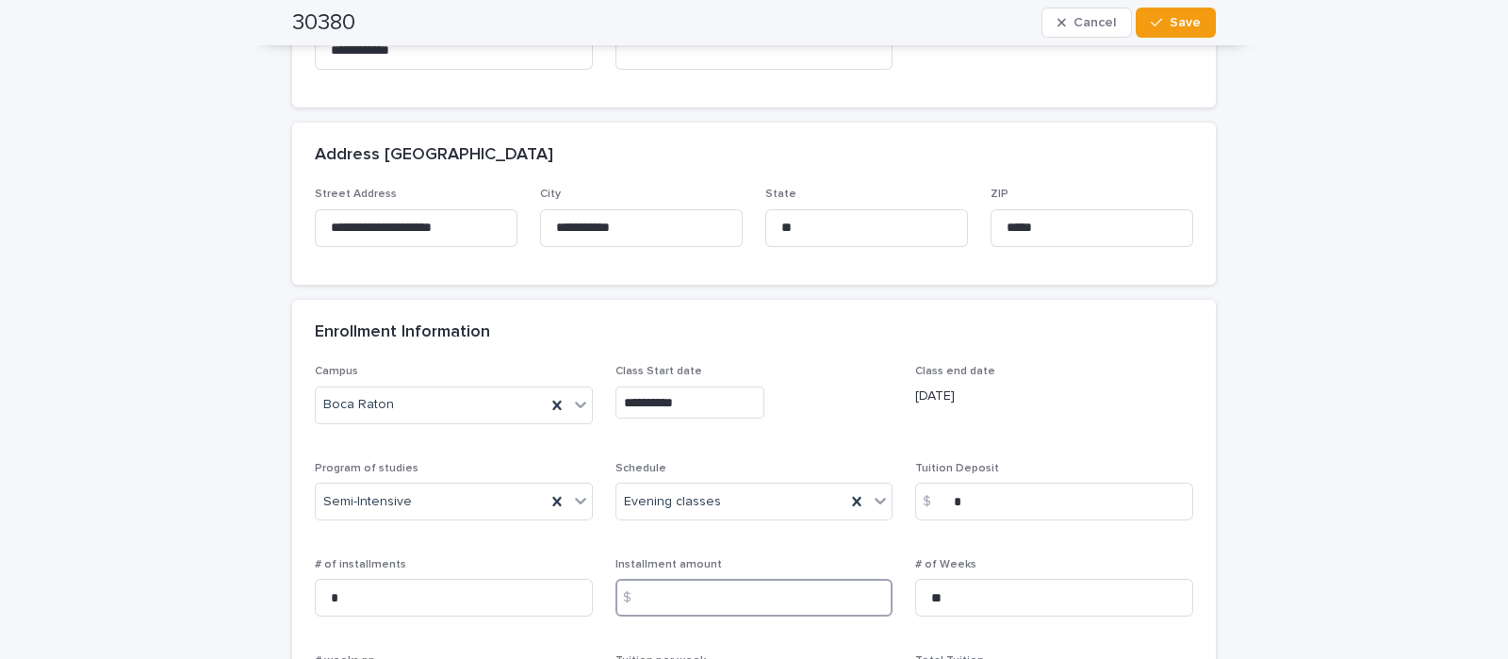
click at [680, 579] on input at bounding box center [754, 598] width 278 height 38
type input "****"
click at [1010, 486] on div "**********" at bounding box center [754, 537] width 878 height 345
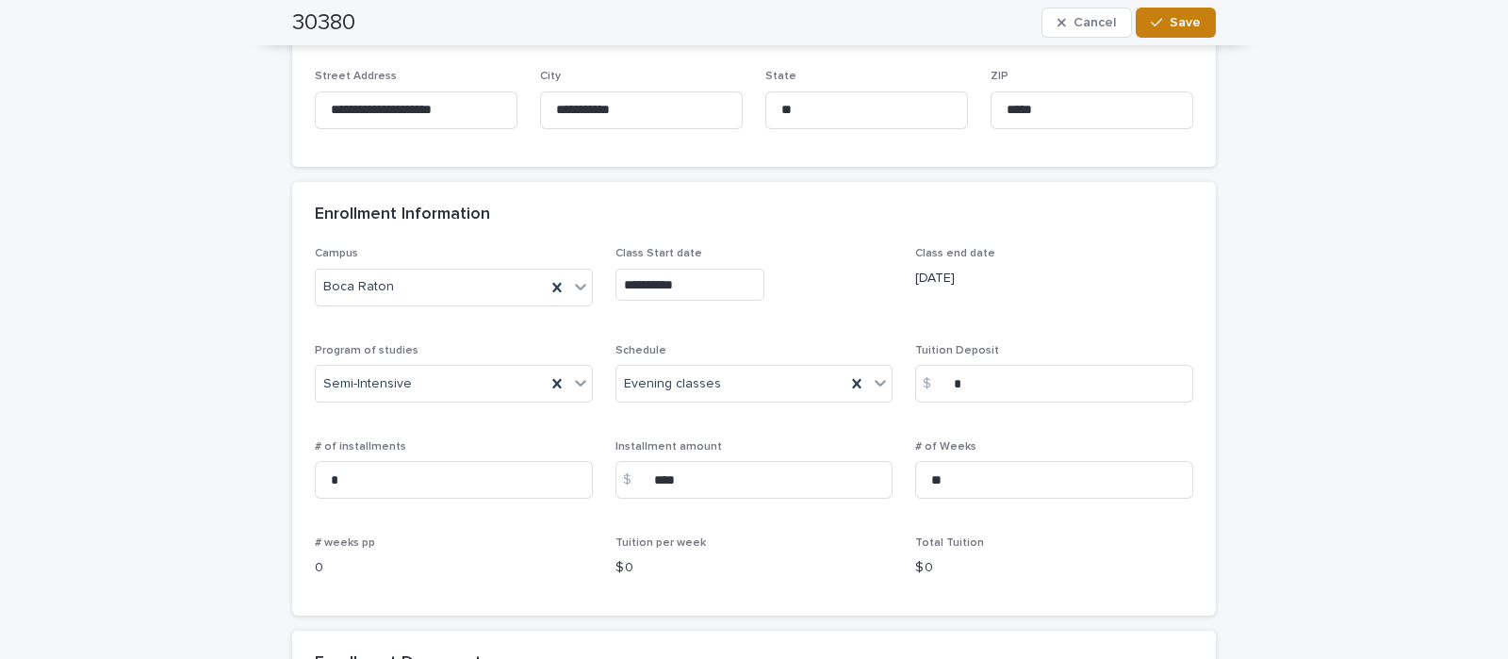
click at [1170, 23] on span "Save" at bounding box center [1185, 22] width 31 height 13
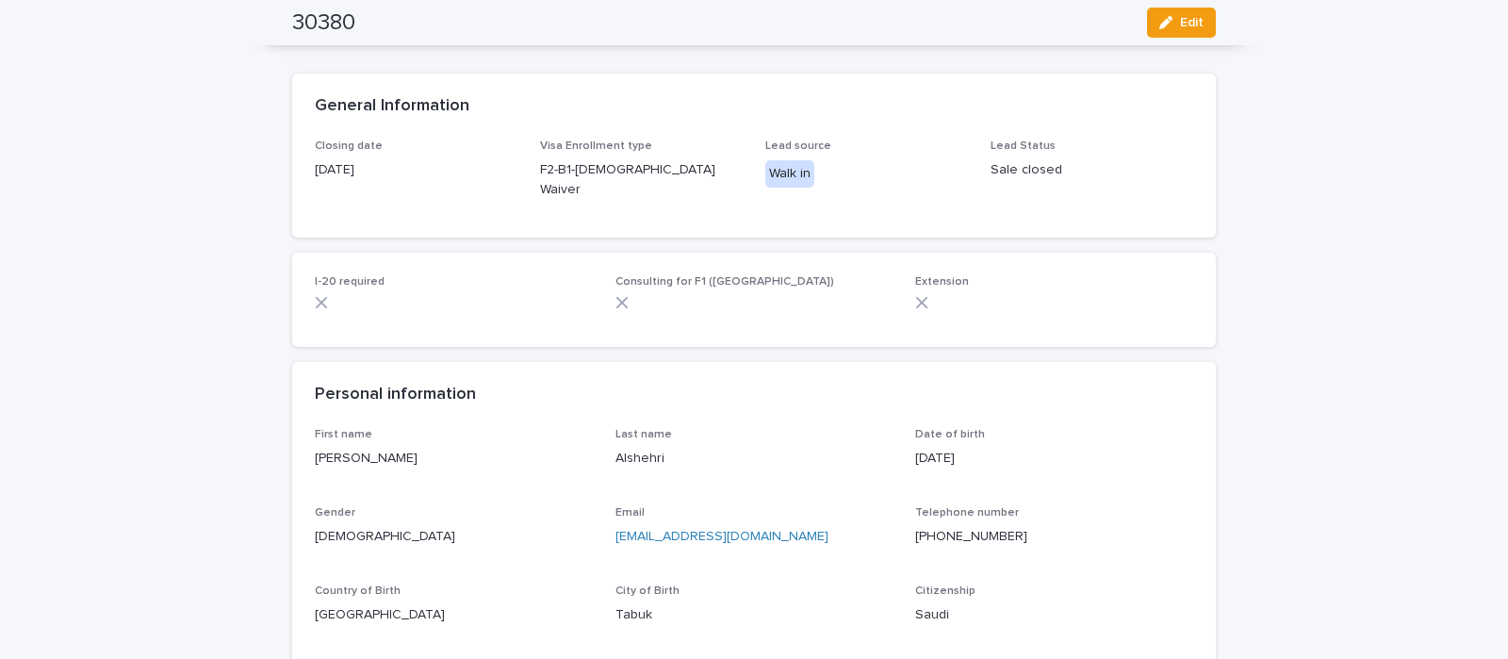
scroll to position [0, 0]
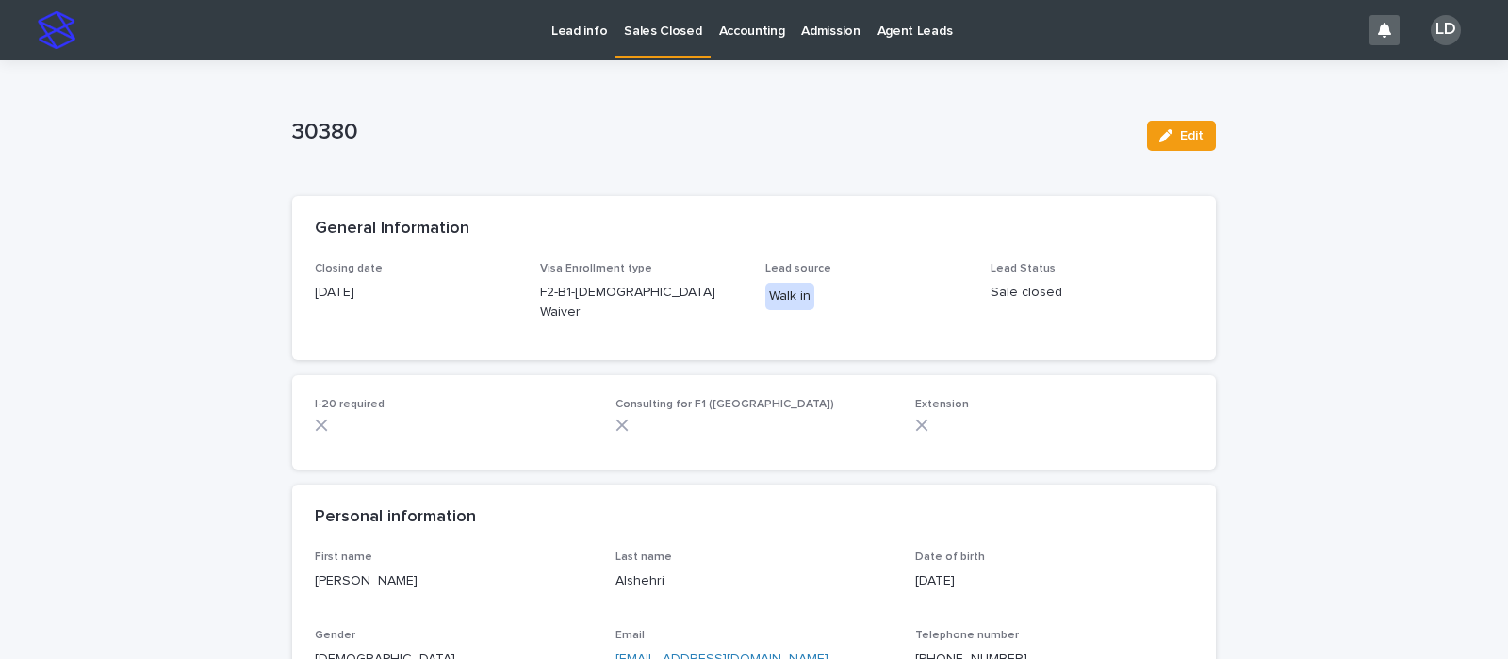
click at [1171, 116] on div "Edit" at bounding box center [1177, 135] width 76 height 75
drag, startPoint x: 1171, startPoint y: 128, endPoint x: 1166, endPoint y: 172, distance: 43.6
click at [1170, 129] on button "Edit" at bounding box center [1181, 136] width 69 height 30
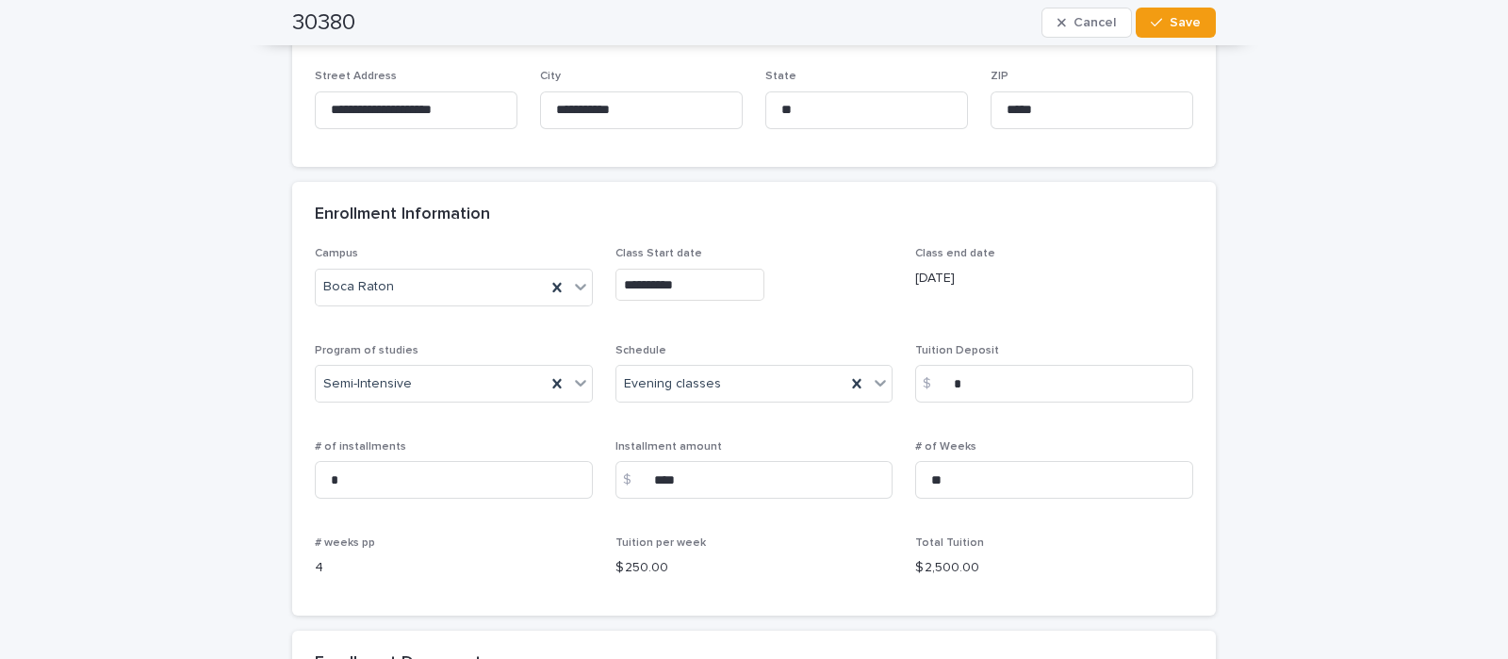
scroll to position [1296, 0]
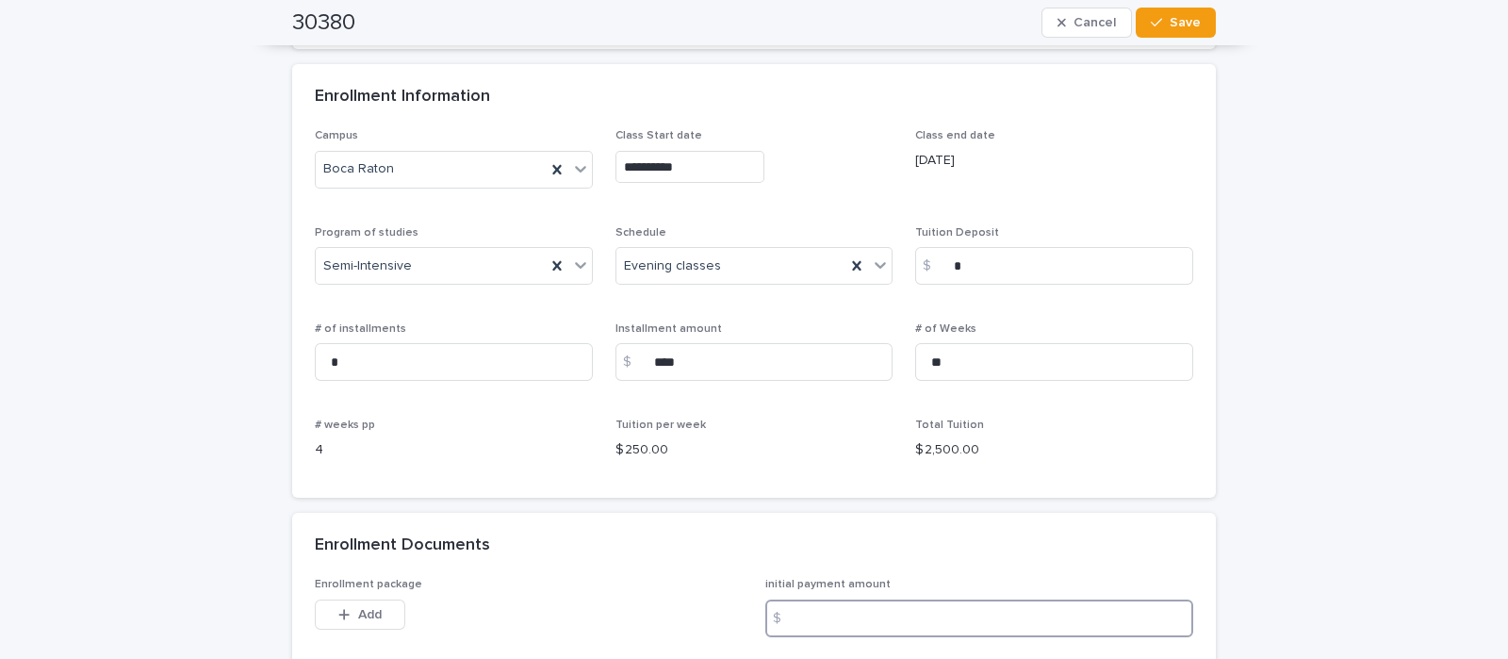
click at [843, 599] on input at bounding box center [979, 618] width 428 height 38
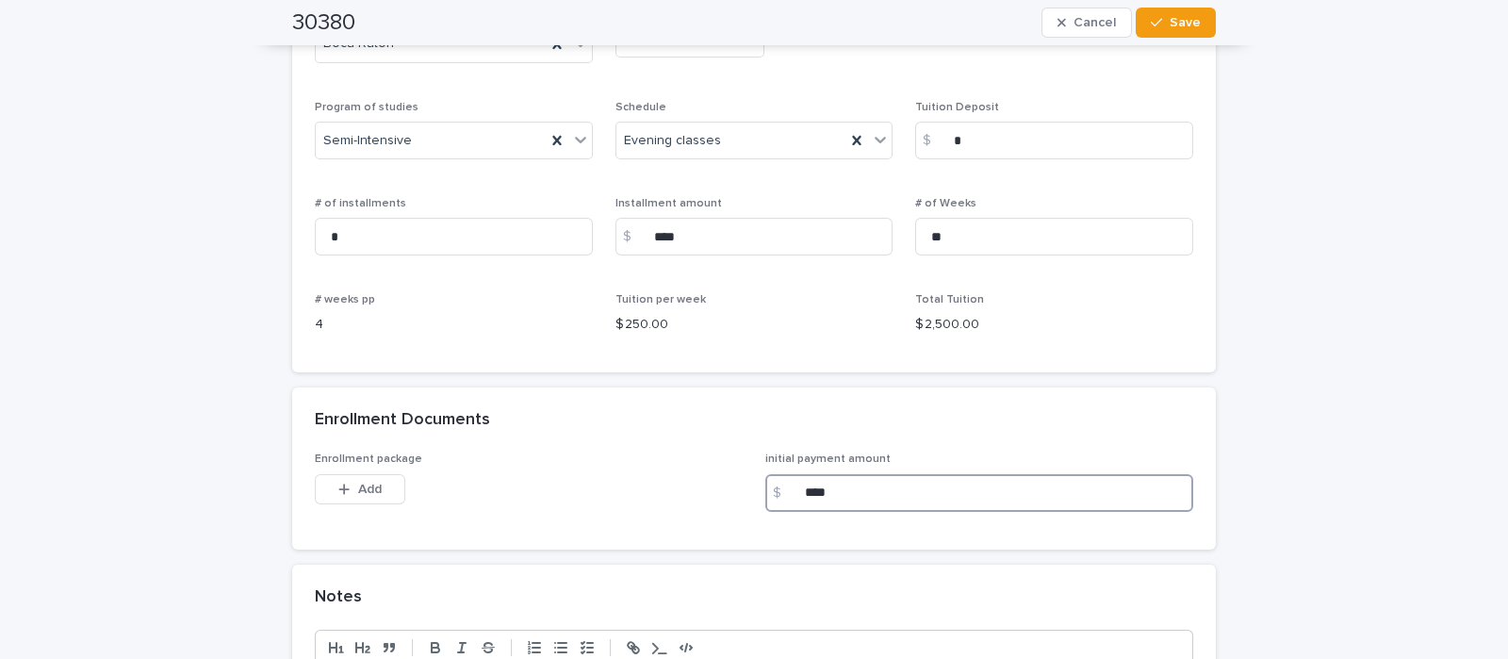
scroll to position [1531, 0]
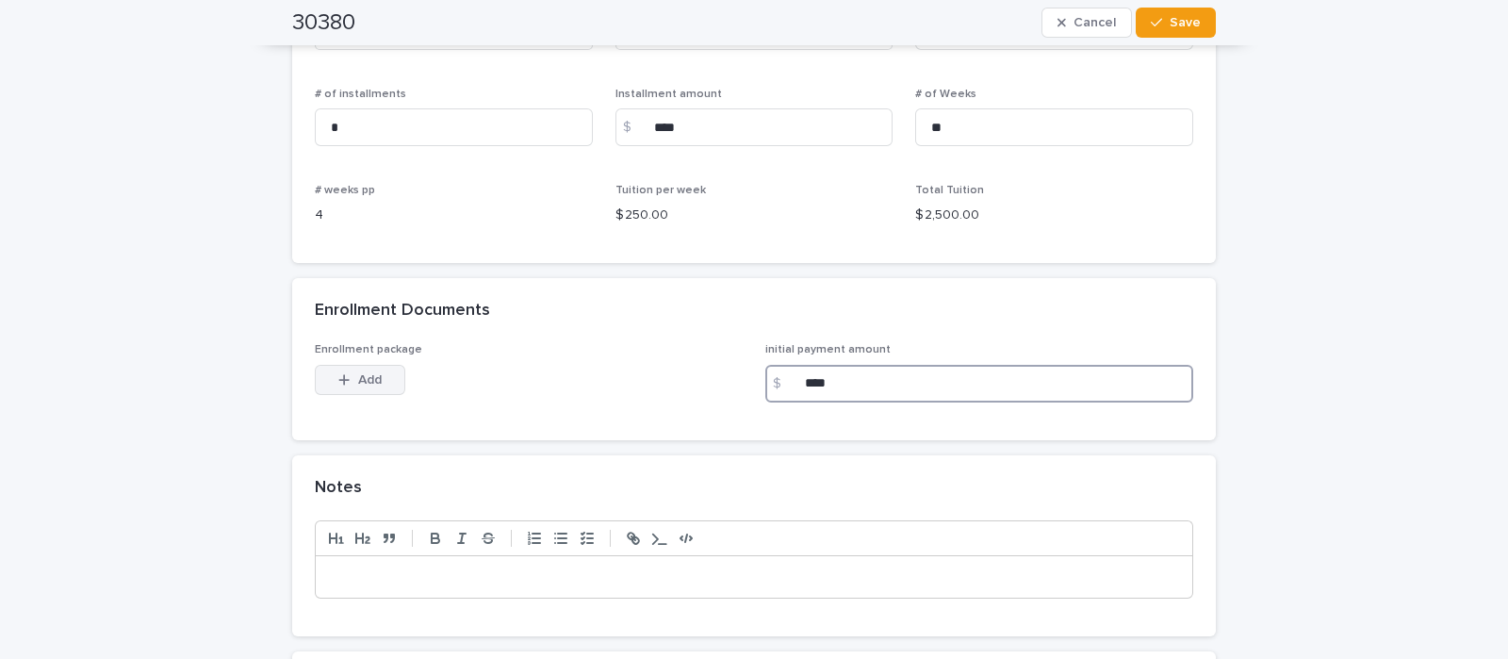
type input "****"
click at [344, 373] on div "button" at bounding box center [347, 379] width 19 height 13
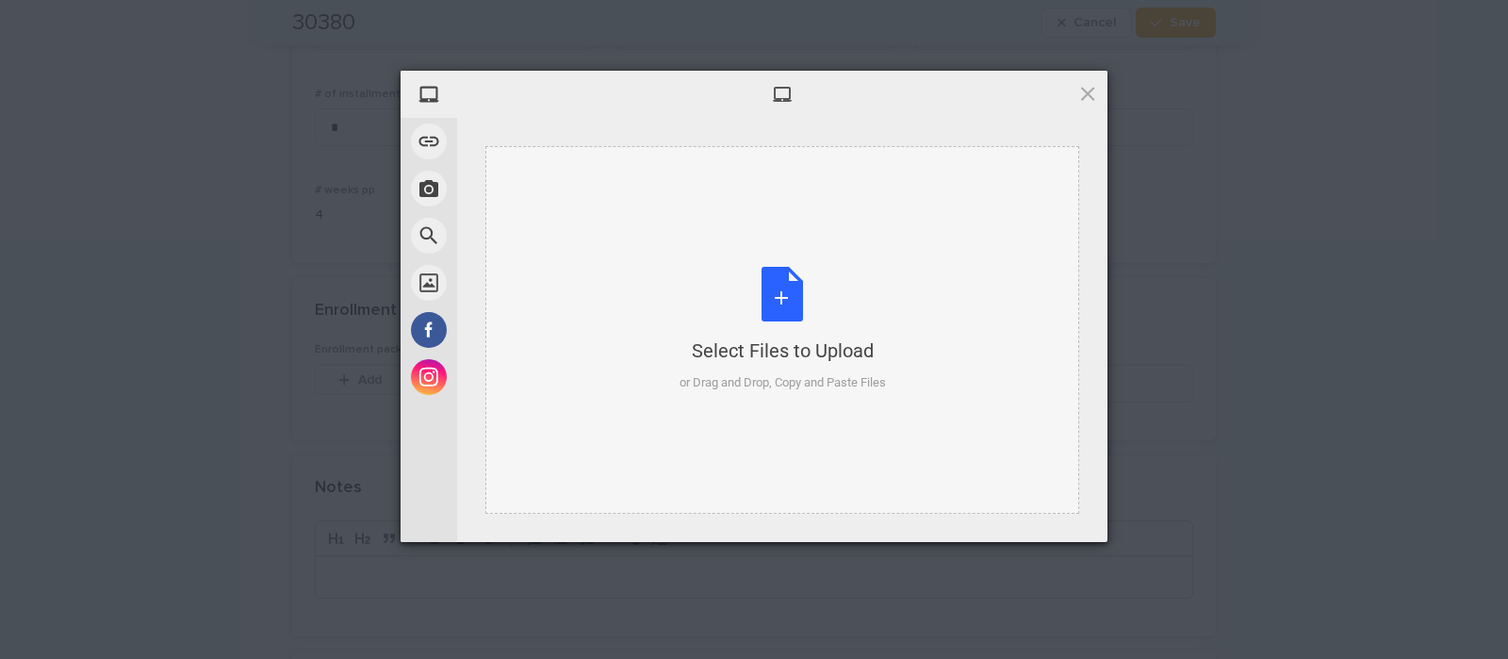
click at [786, 320] on div "Select Files to Upload or Drag and Drop, Copy and Paste Files" at bounding box center [783, 329] width 206 height 125
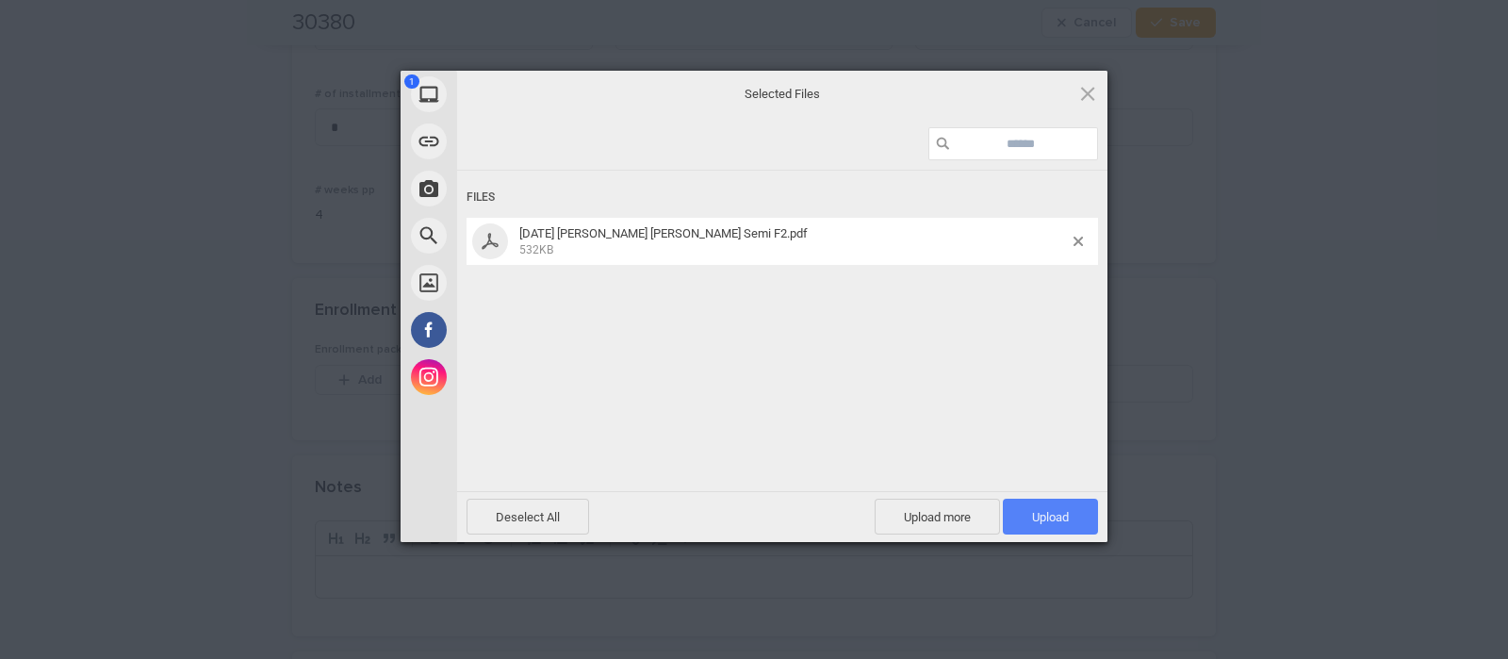
click at [1029, 505] on span "Upload 1" at bounding box center [1050, 517] width 95 height 36
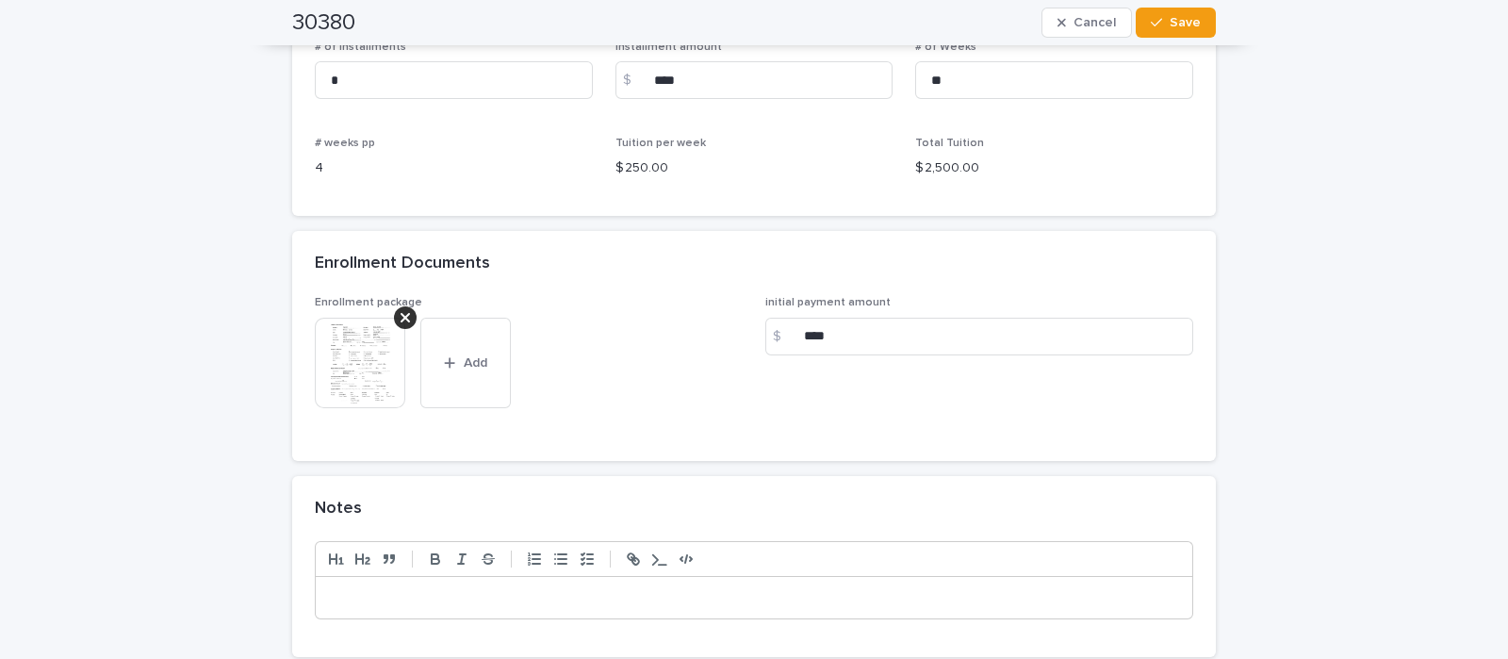
scroll to position [1648, 0]
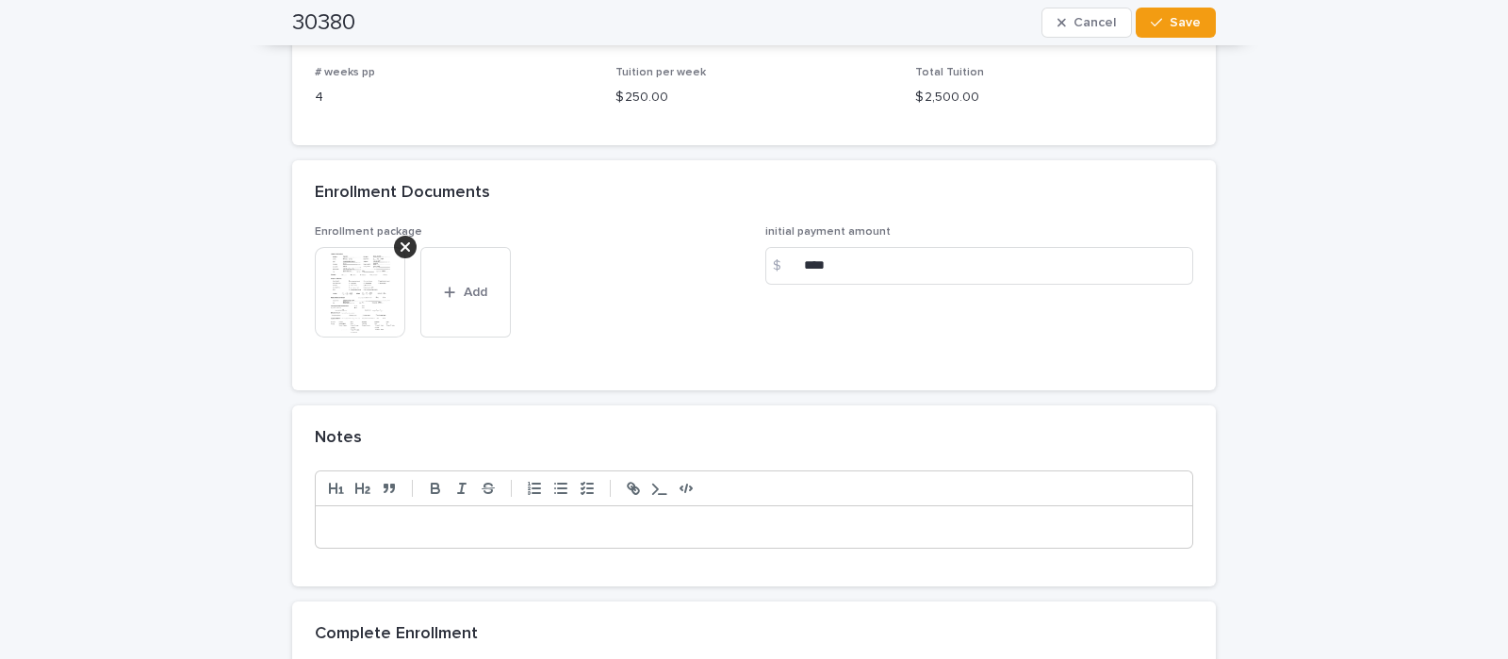
click at [456, 517] on p at bounding box center [754, 526] width 848 height 19
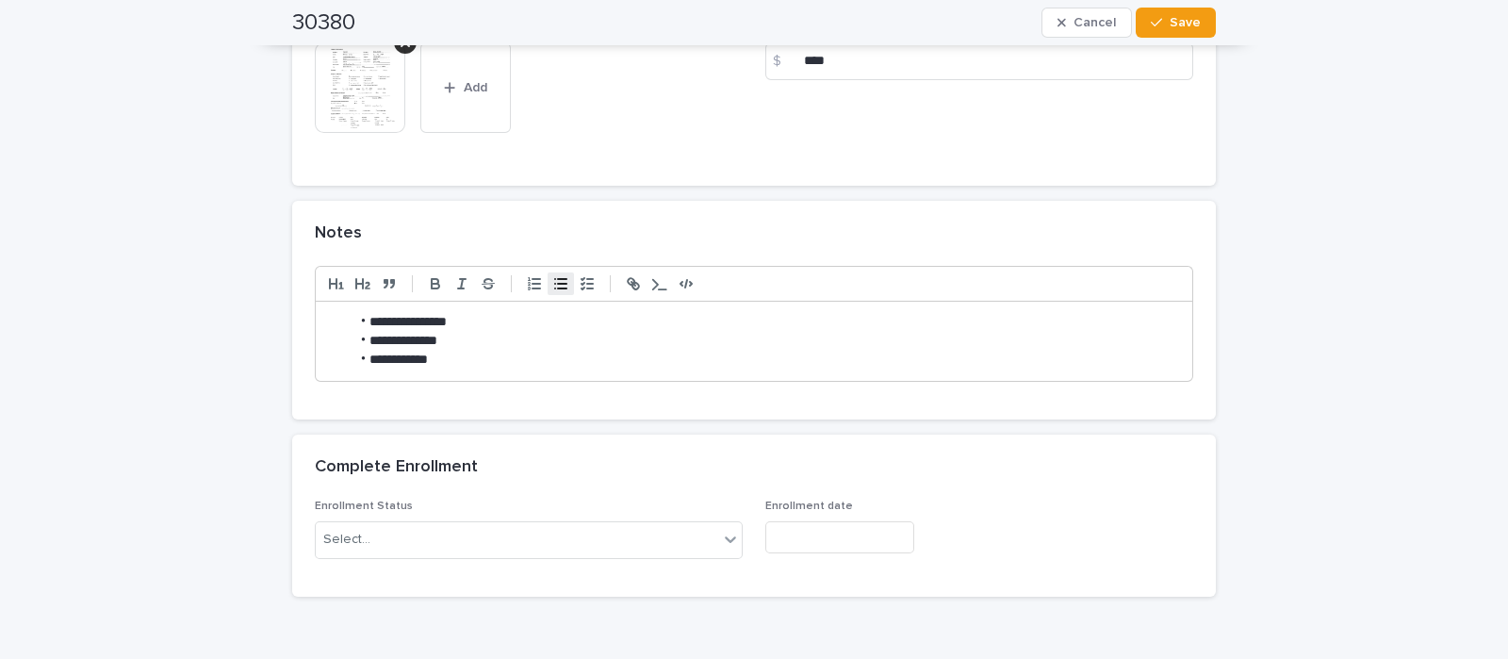
scroll to position [1884, 0]
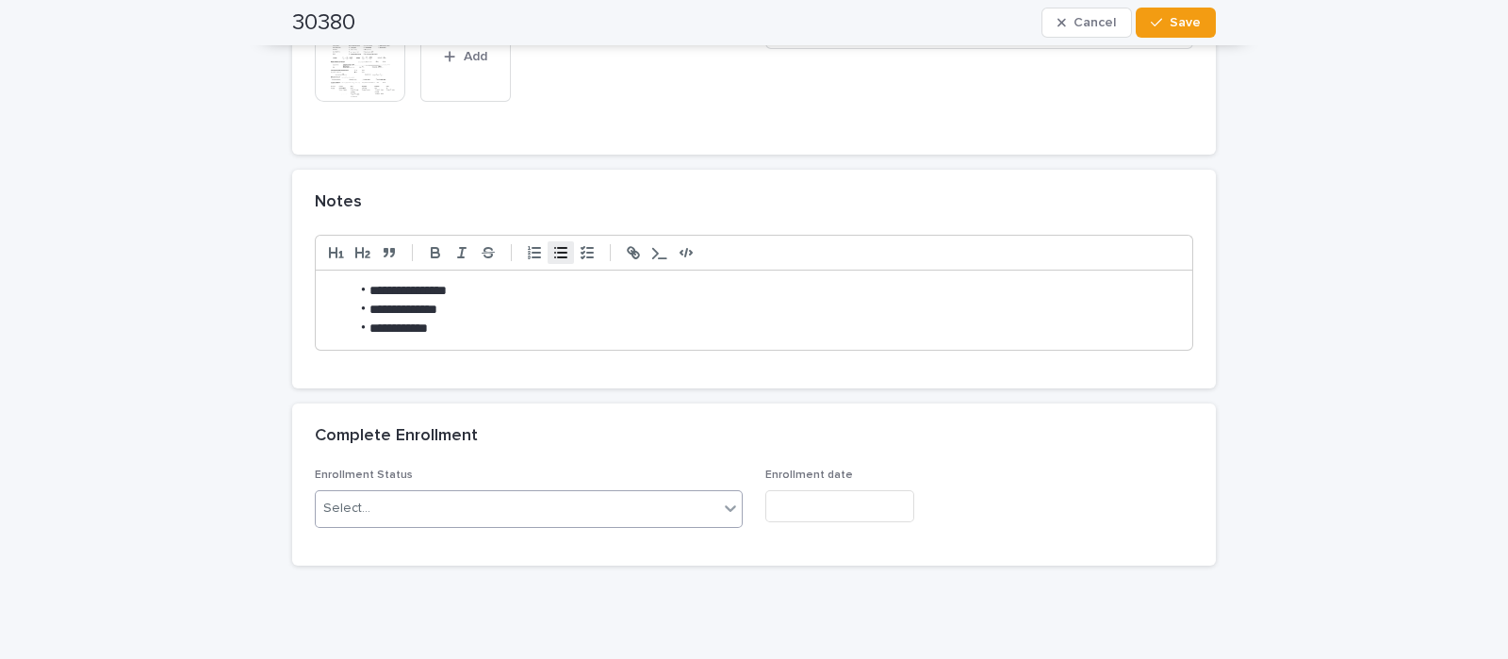
click at [385, 493] on div "Select..." at bounding box center [517, 508] width 402 height 31
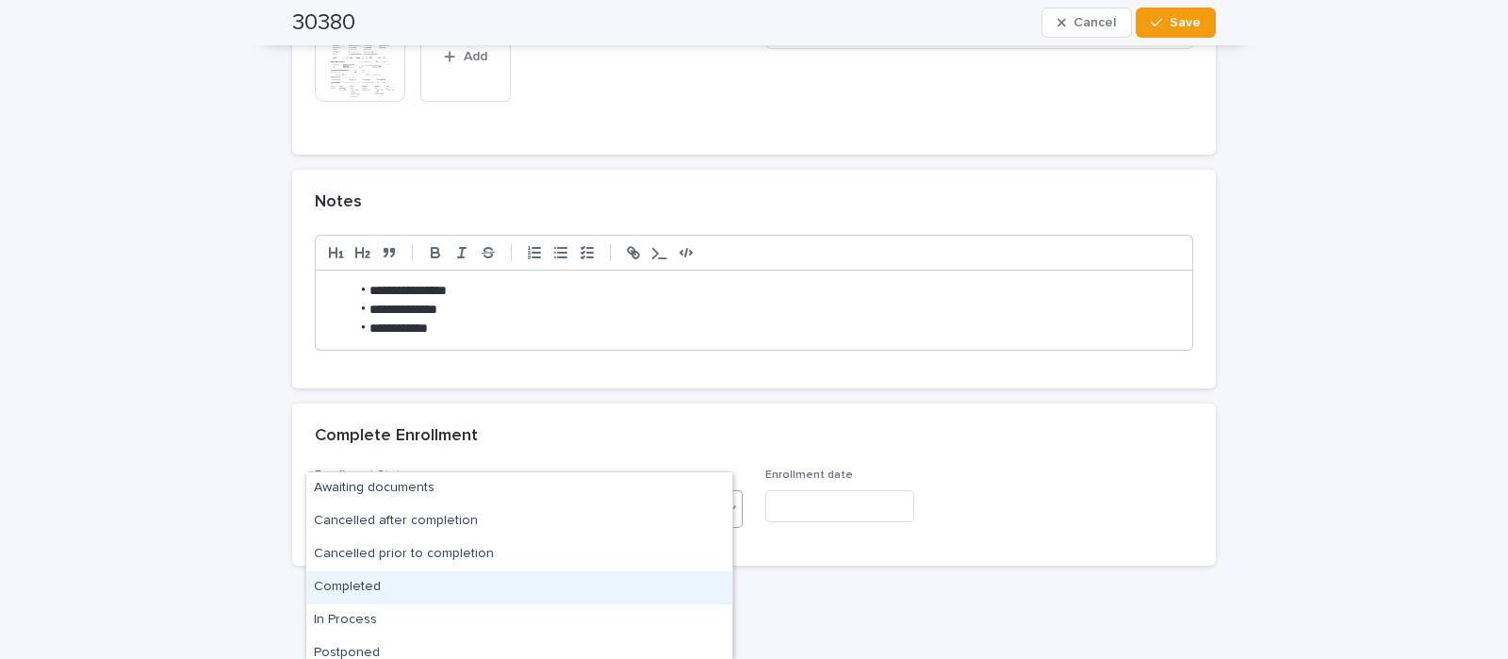
click at [389, 586] on div "Completed" at bounding box center [519, 587] width 426 height 33
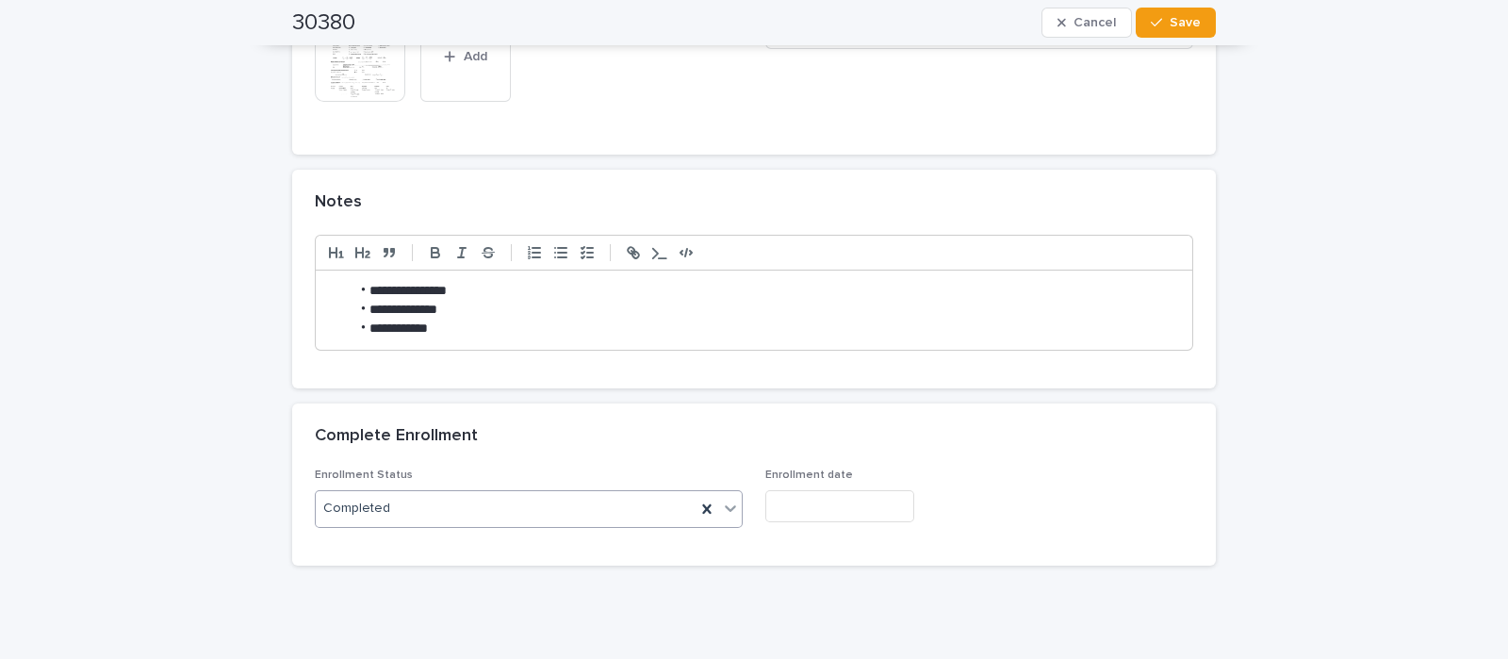
click at [785, 468] on div "Enrollment date" at bounding box center [979, 502] width 428 height 69
click at [785, 490] on input "text" at bounding box center [839, 506] width 149 height 33
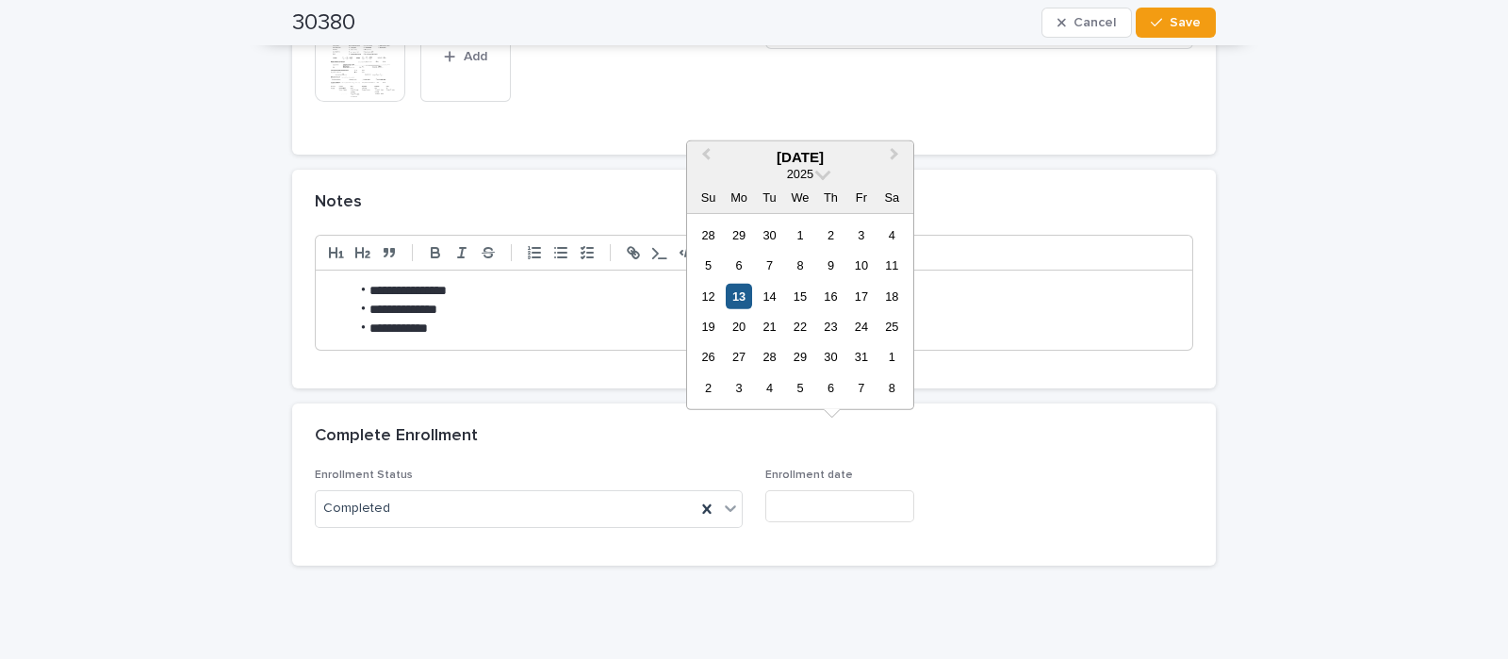
click at [745, 296] on div "13" at bounding box center [738, 295] width 25 height 25
type input "**********"
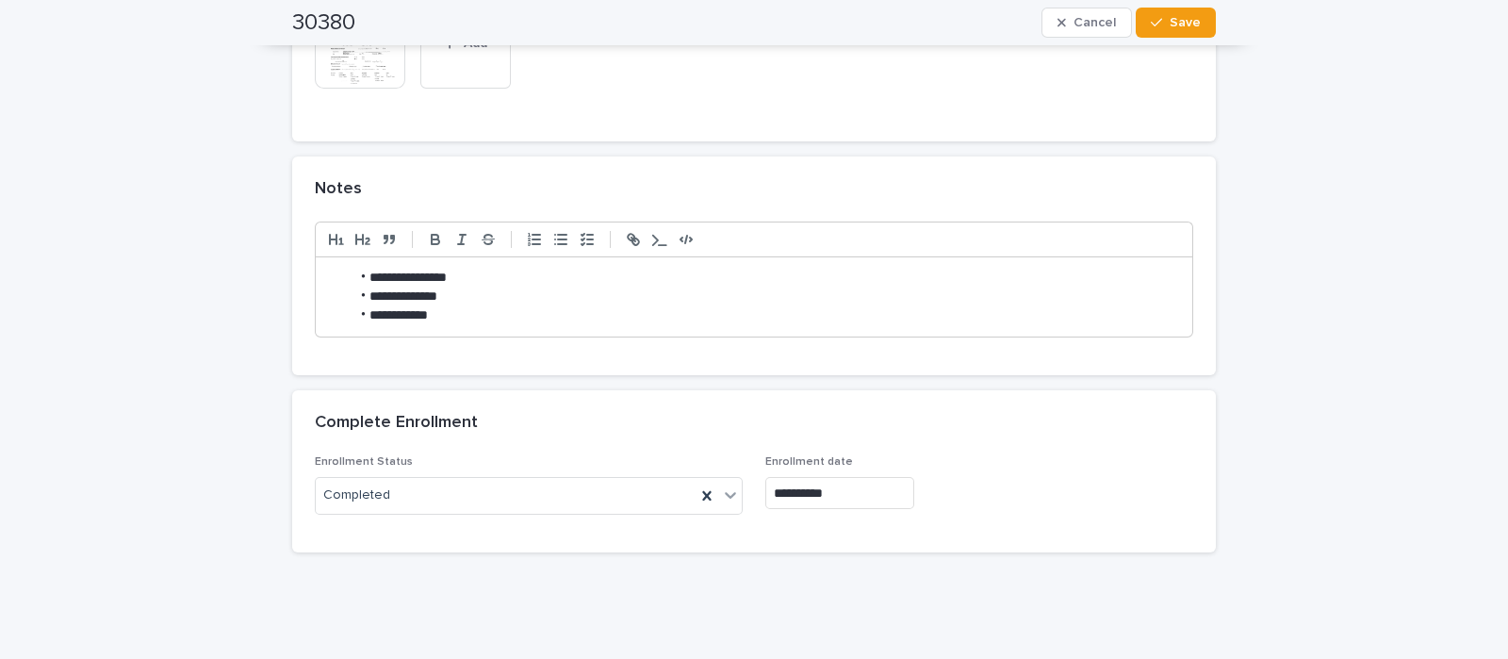
scroll to position [1426, 0]
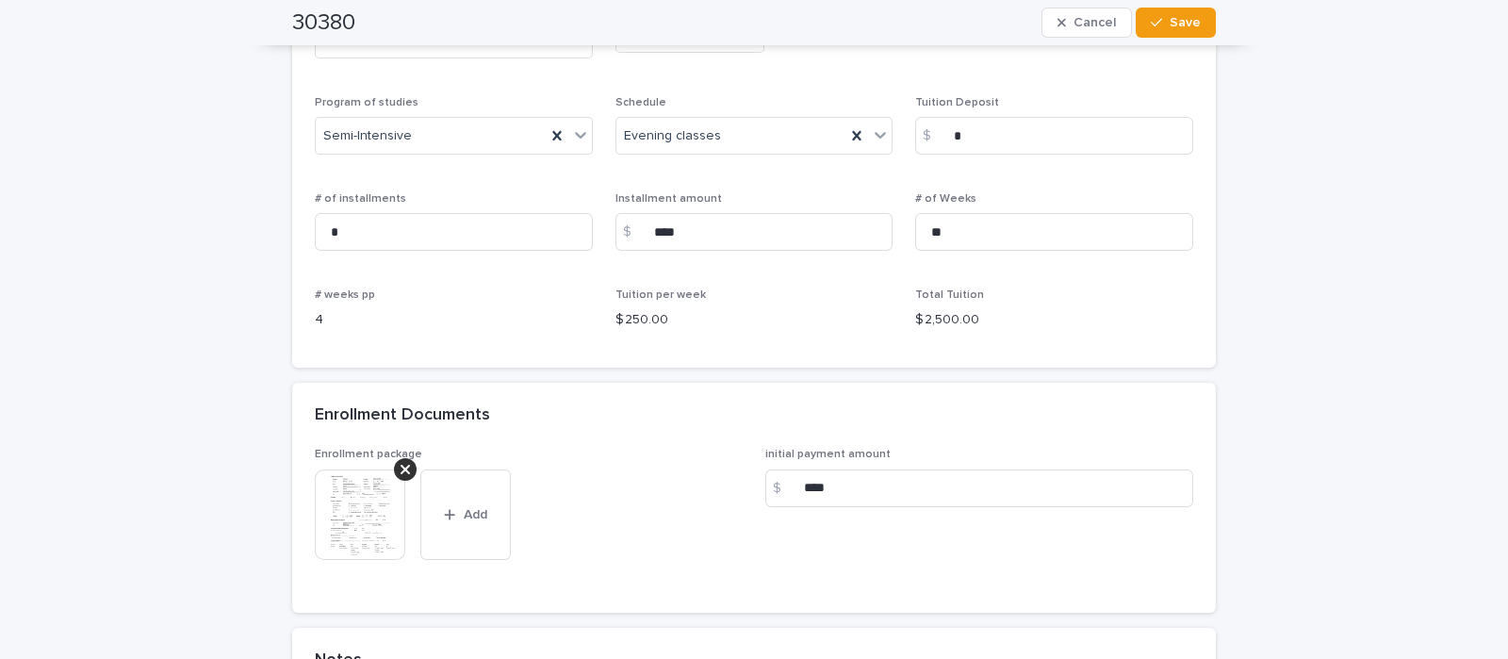
click at [367, 481] on img at bounding box center [360, 514] width 90 height 90
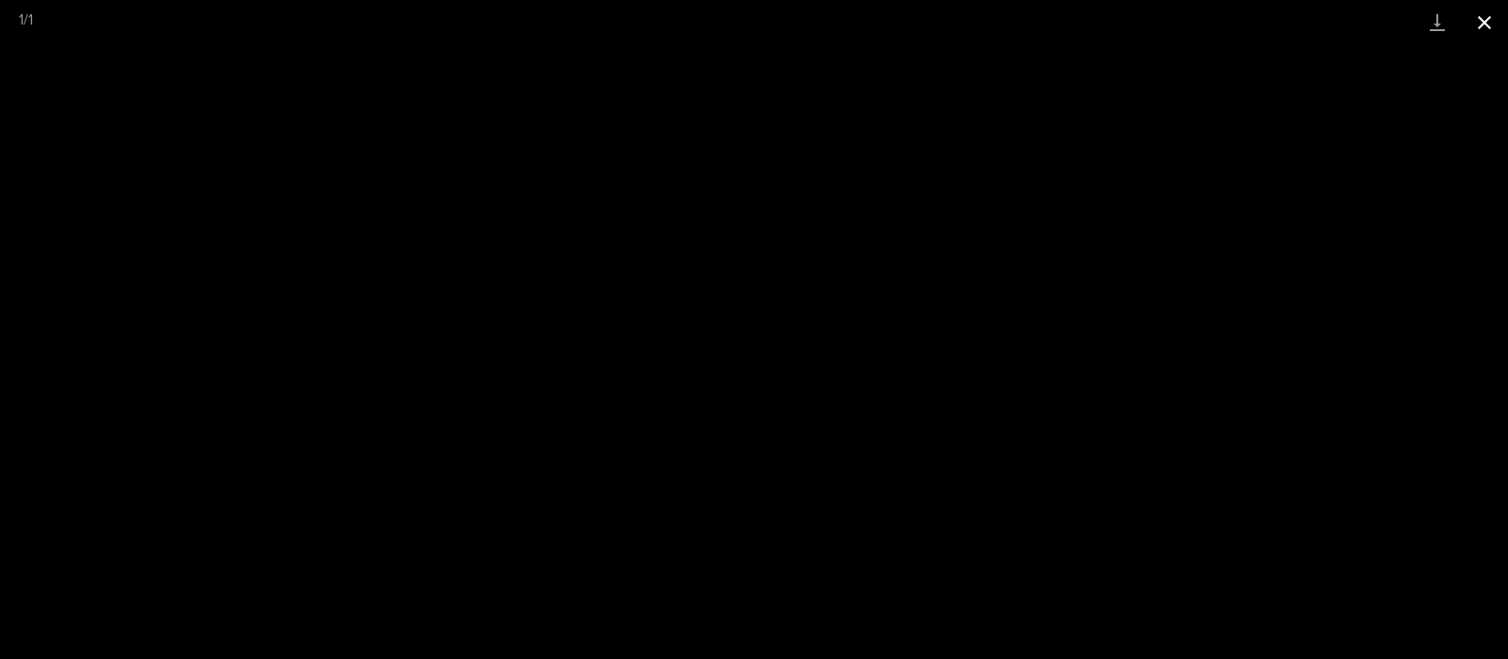
click at [1489, 24] on button "Close gallery" at bounding box center [1484, 22] width 47 height 44
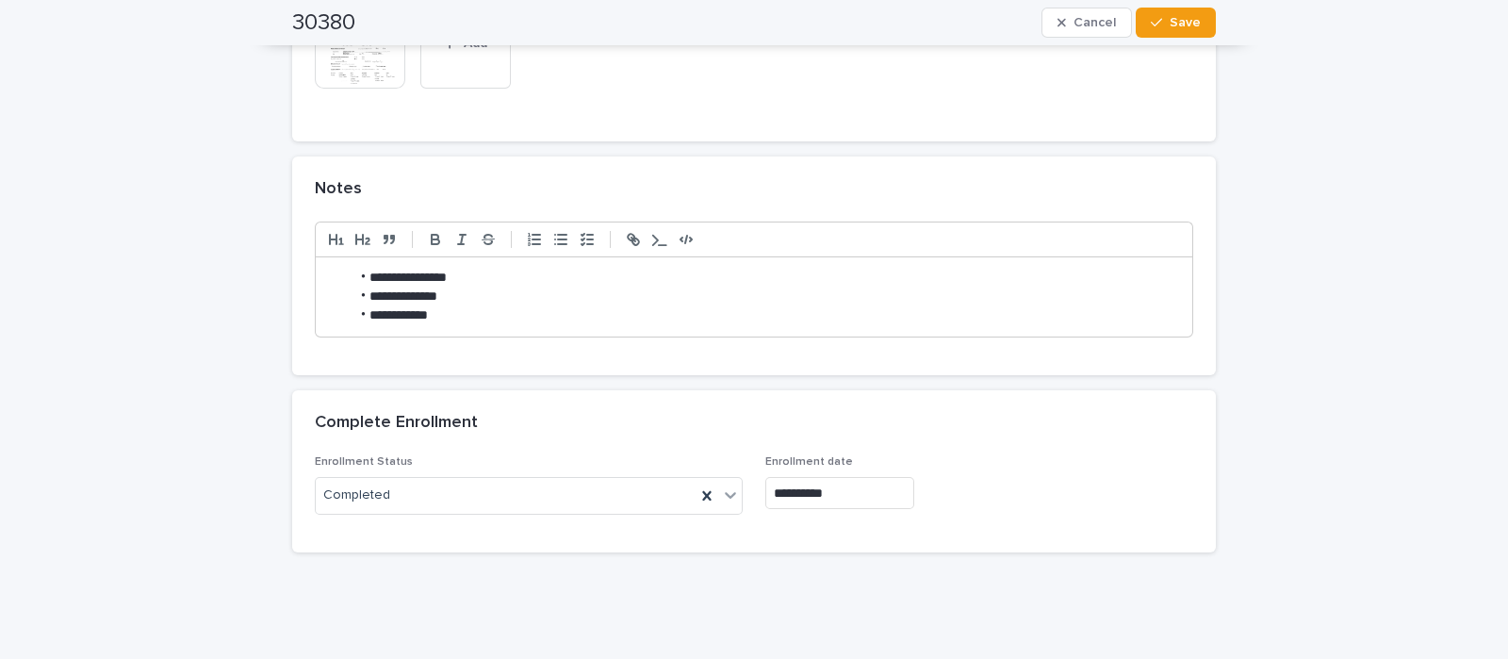
scroll to position [1779, 0]
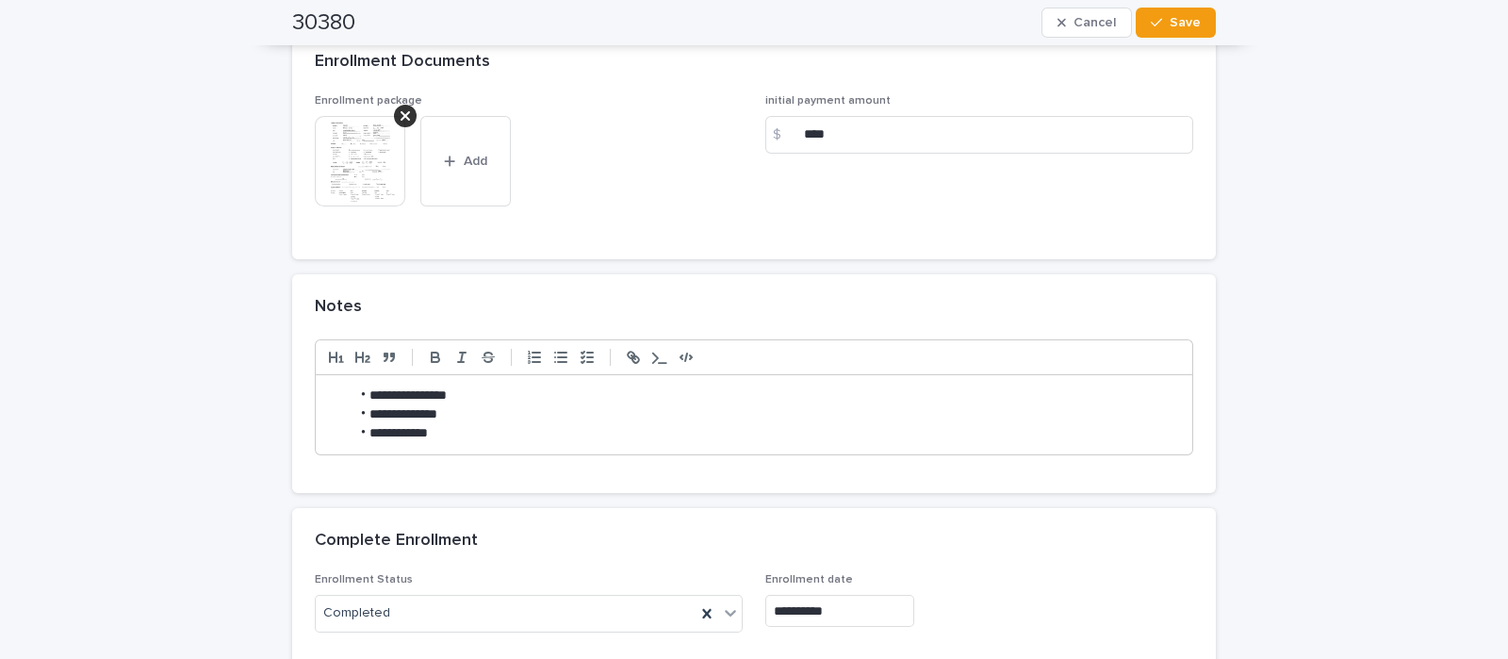
click at [368, 123] on img at bounding box center [360, 161] width 90 height 90
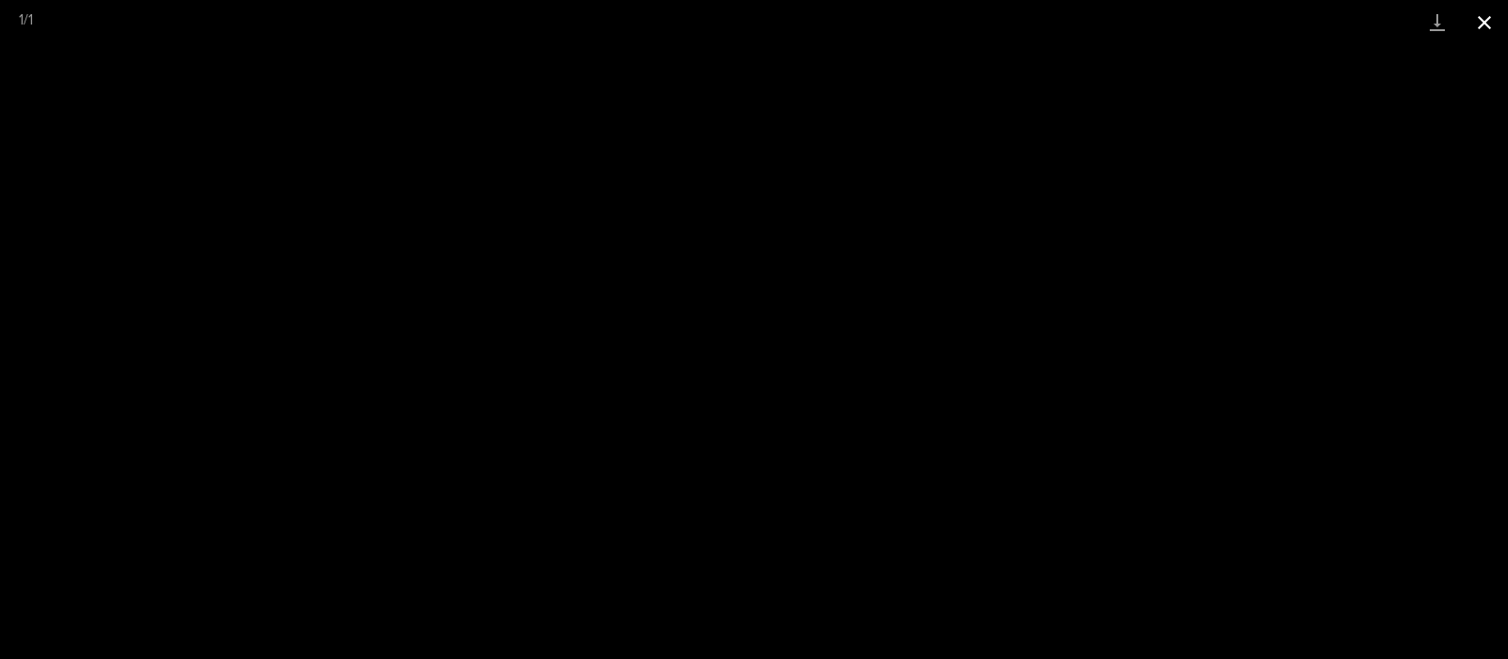
click at [1485, 25] on button "Close gallery" at bounding box center [1484, 22] width 47 height 44
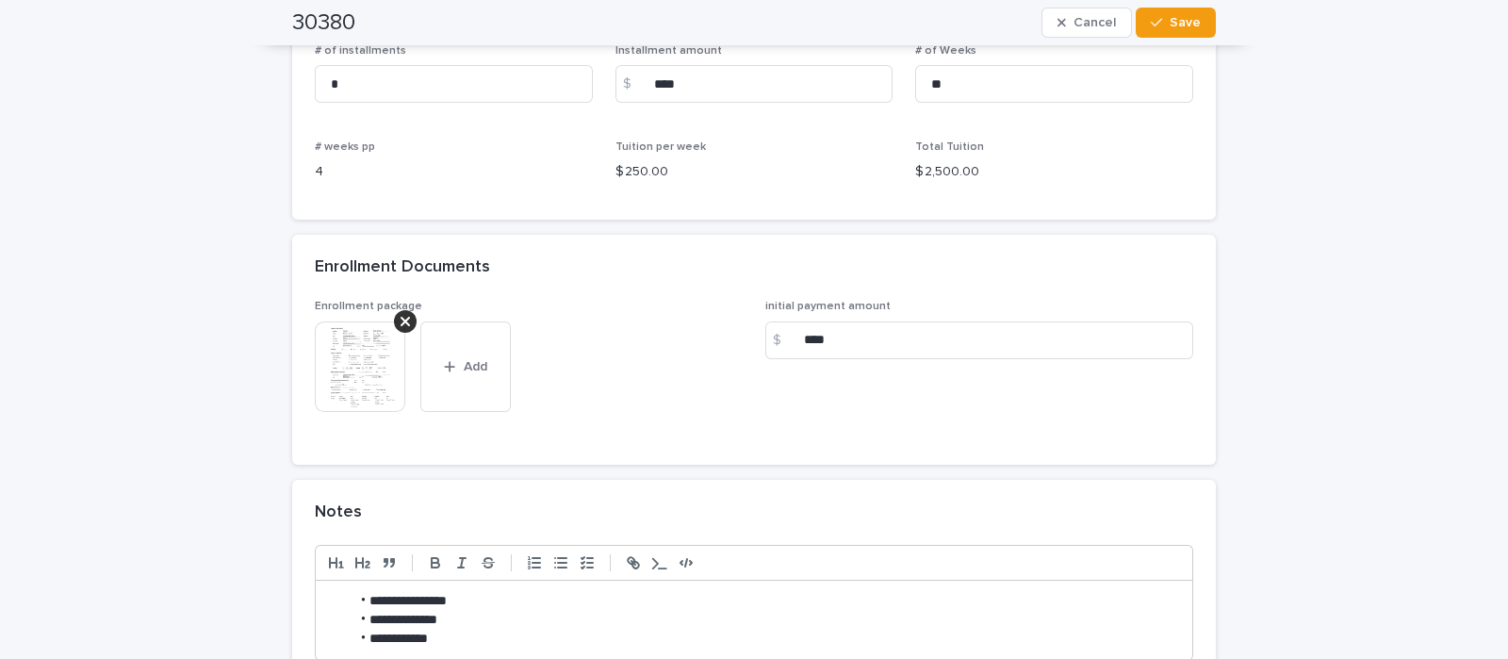
scroll to position [1884, 0]
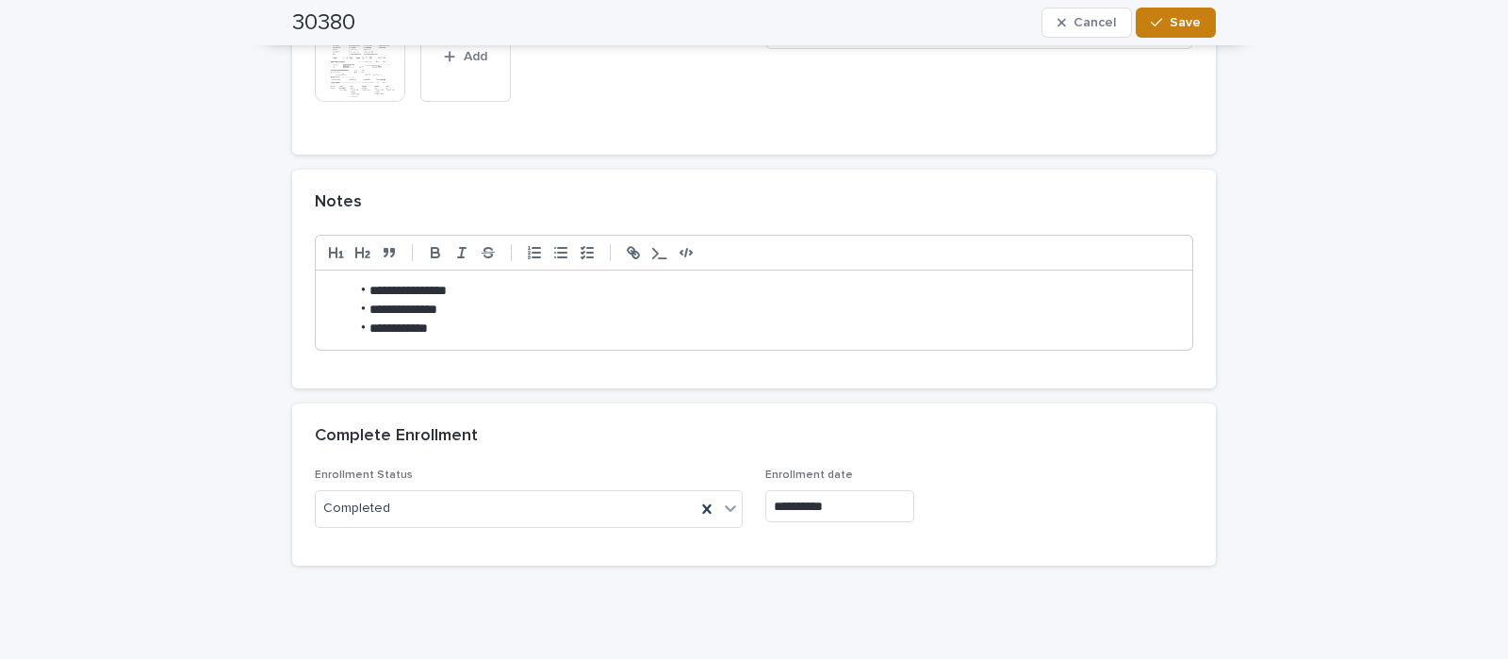
click at [1172, 24] on span "Save" at bounding box center [1185, 22] width 31 height 13
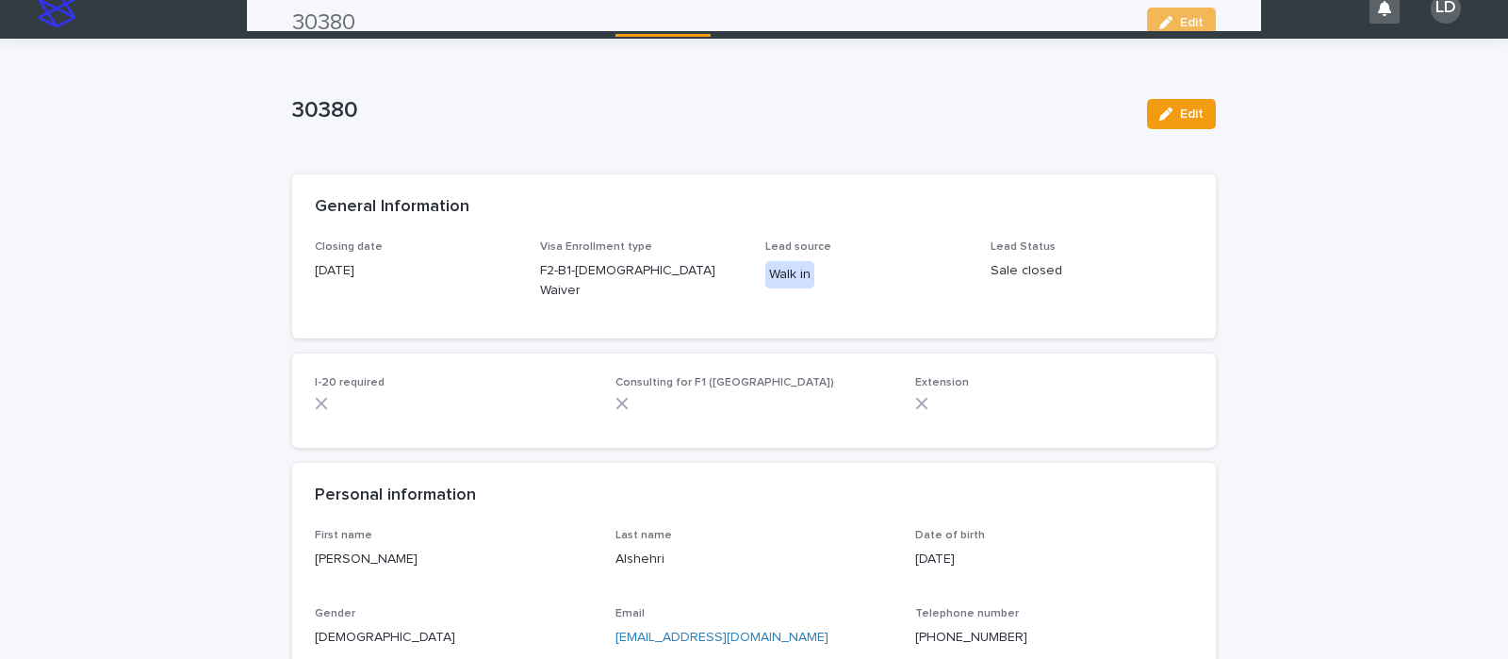
scroll to position [0, 0]
